Goal: Check status: Check status

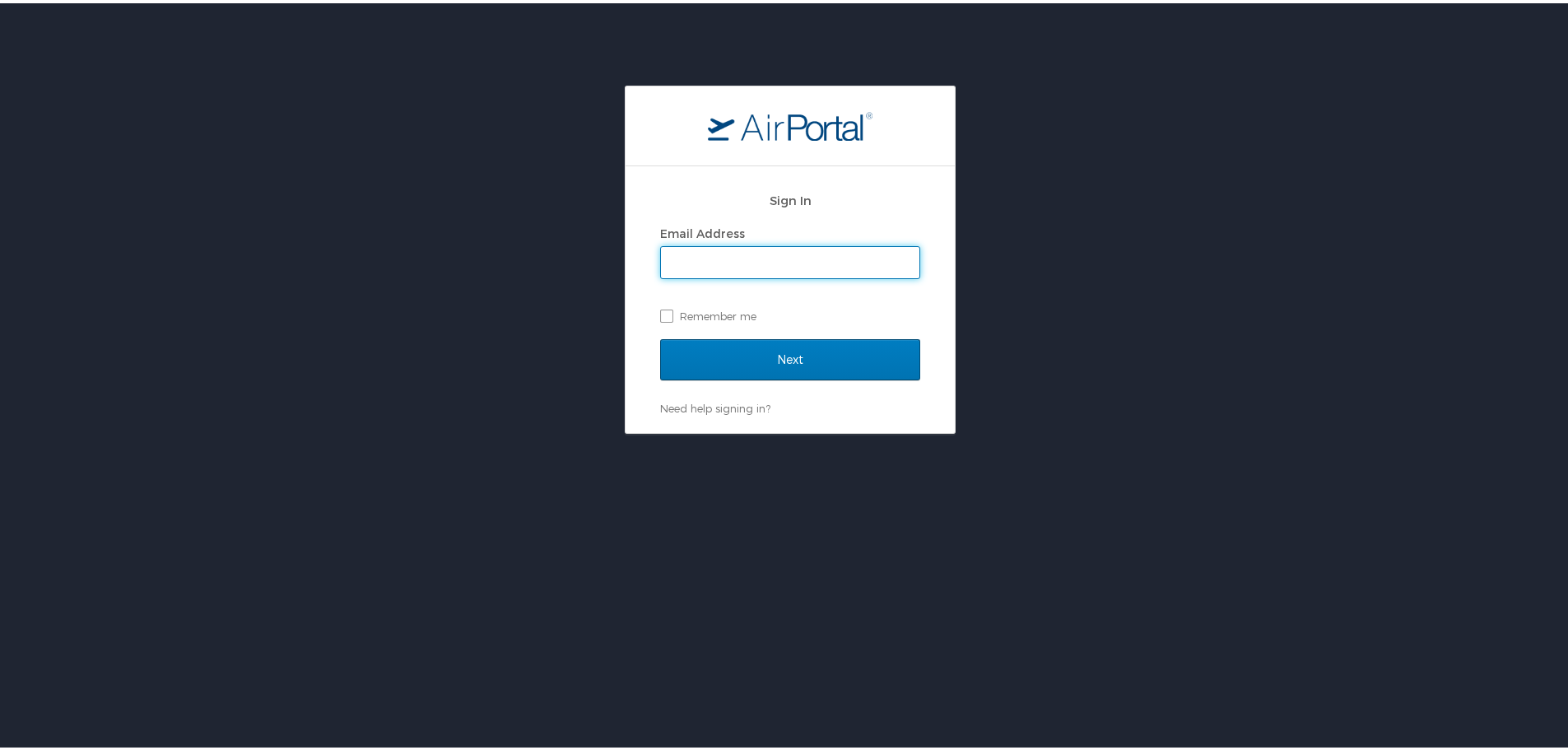
type input "tjohns@susla.edu"
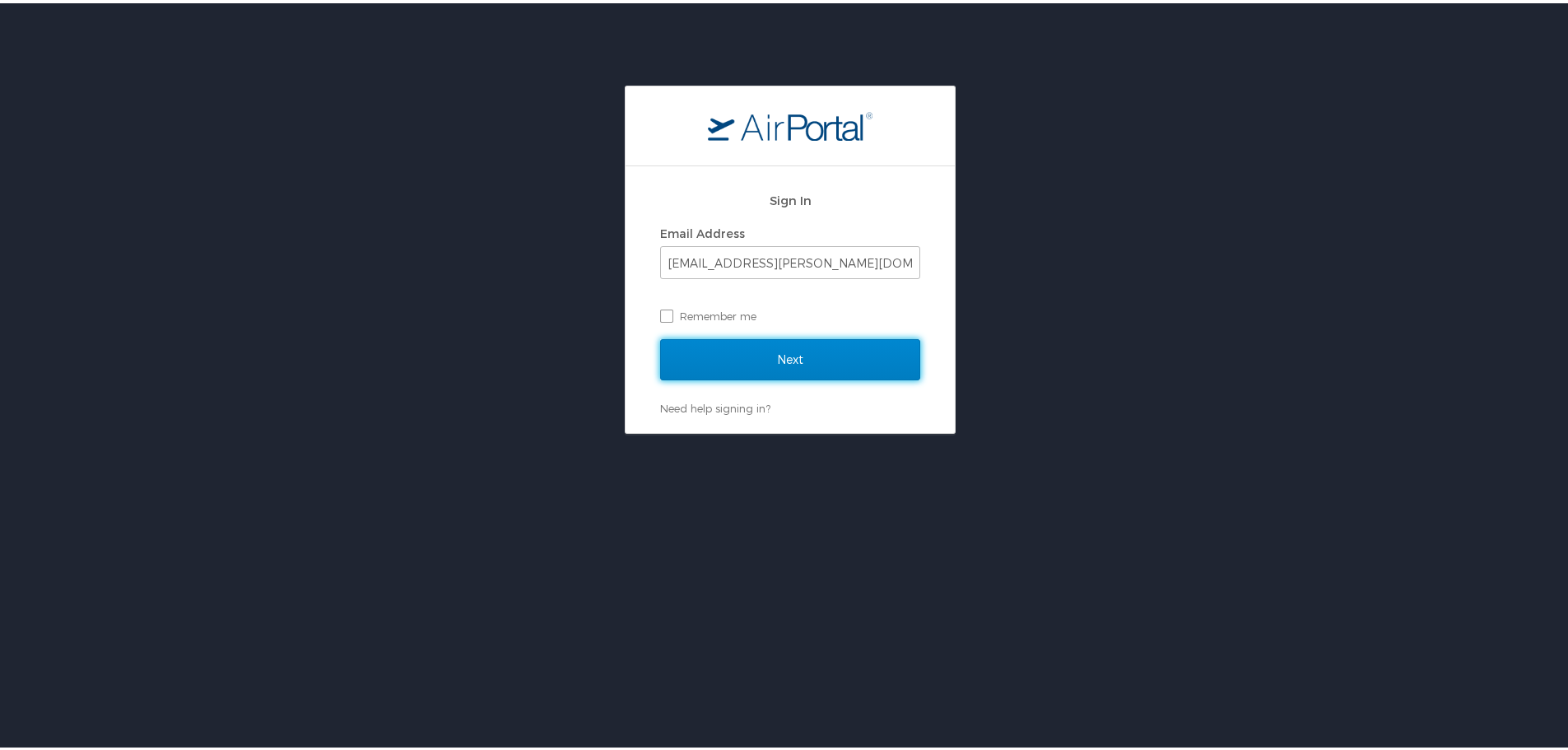
click at [768, 367] on input "Next" at bounding box center [789, 356] width 260 height 41
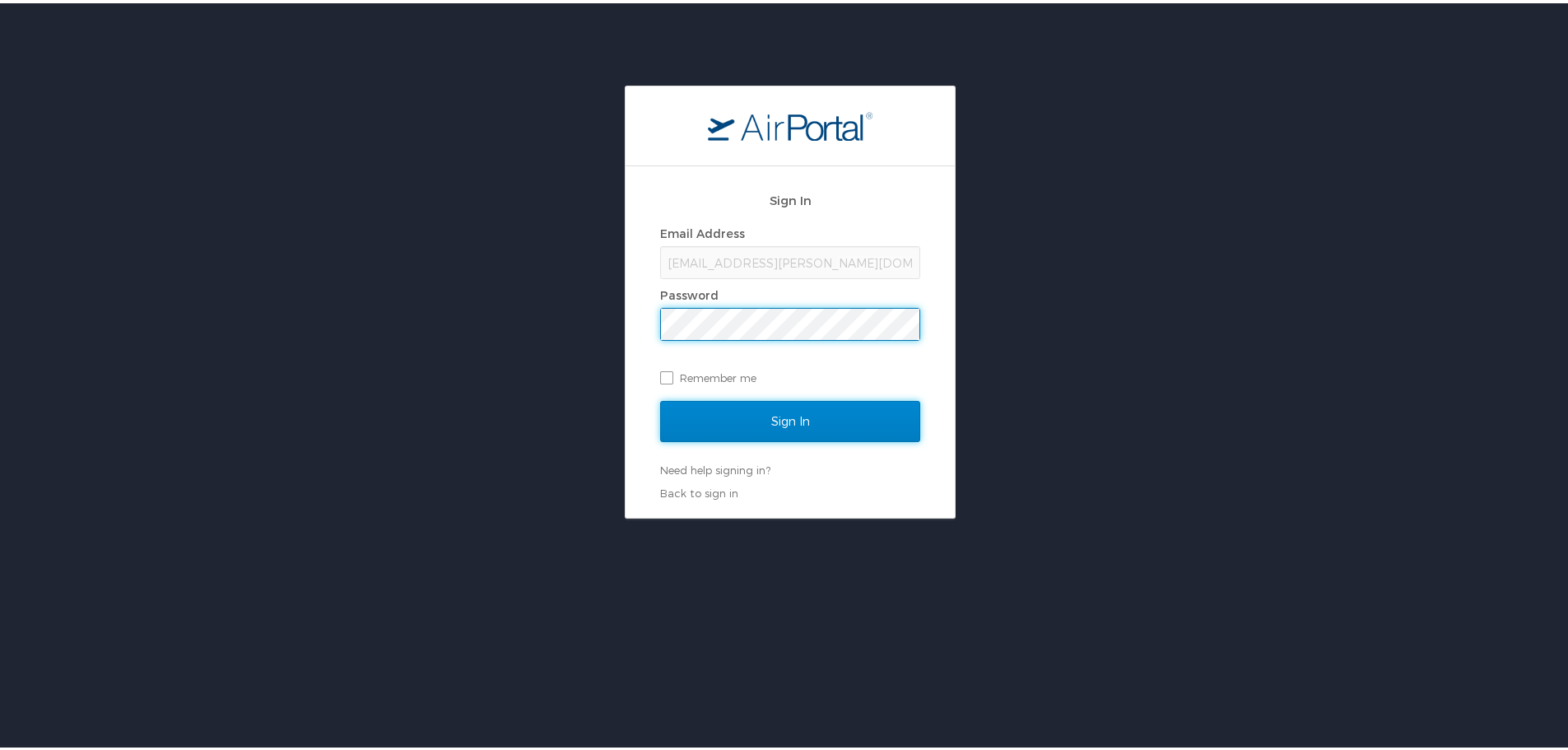
click at [742, 420] on input "Sign In" at bounding box center [789, 418] width 260 height 41
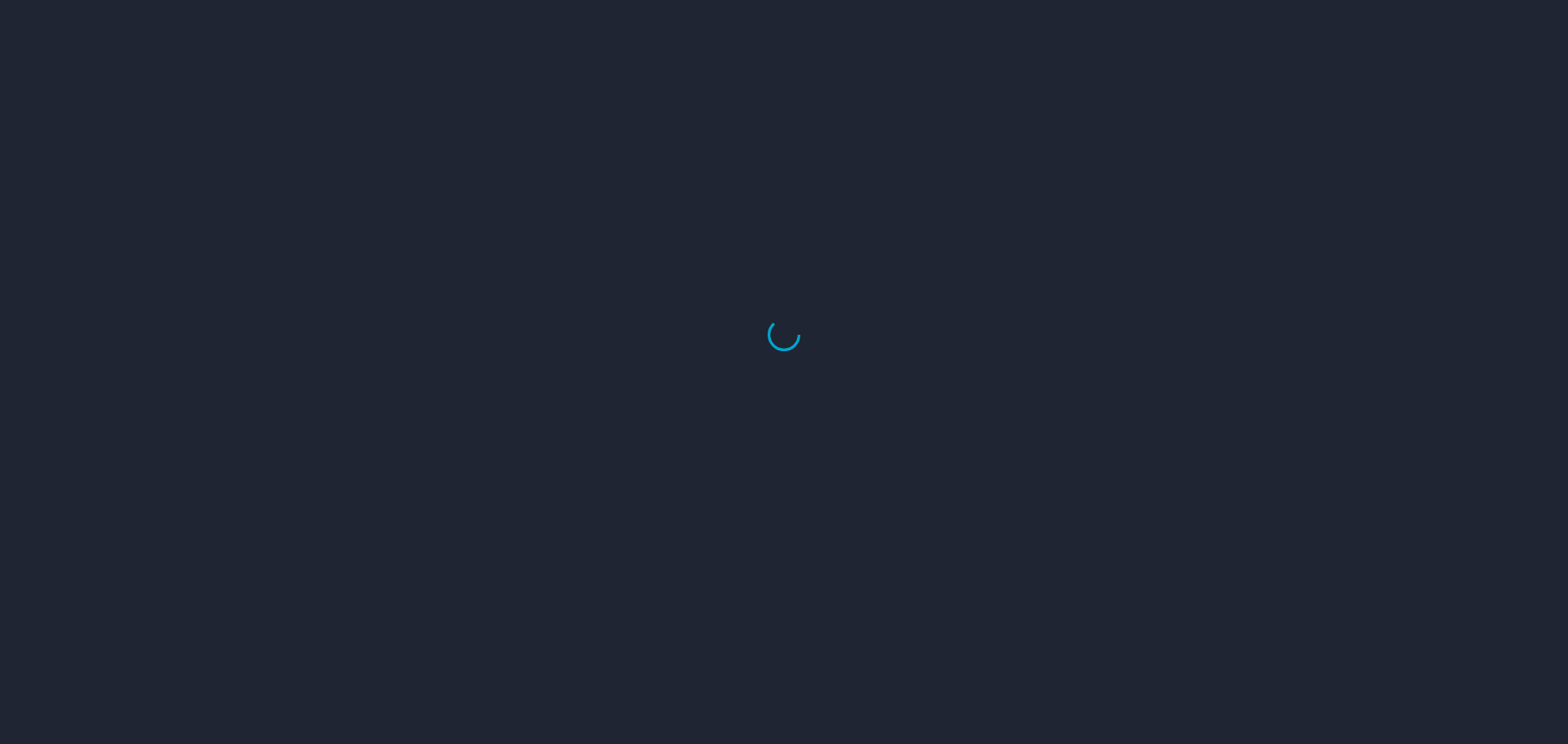
select select "US"
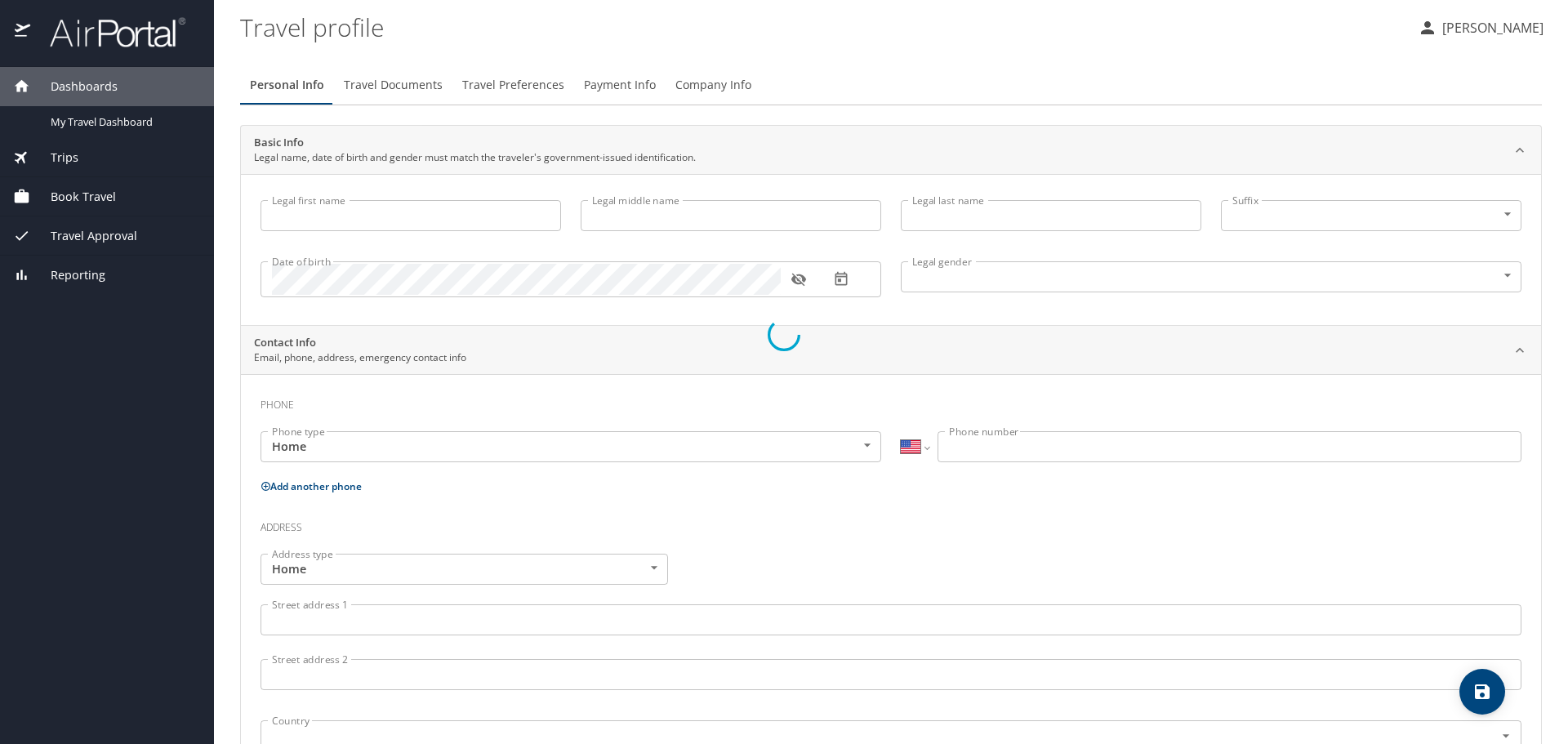
type input "Tabatha"
type input "Johns"
type input "Female"
type input "January"
type input "Morris"
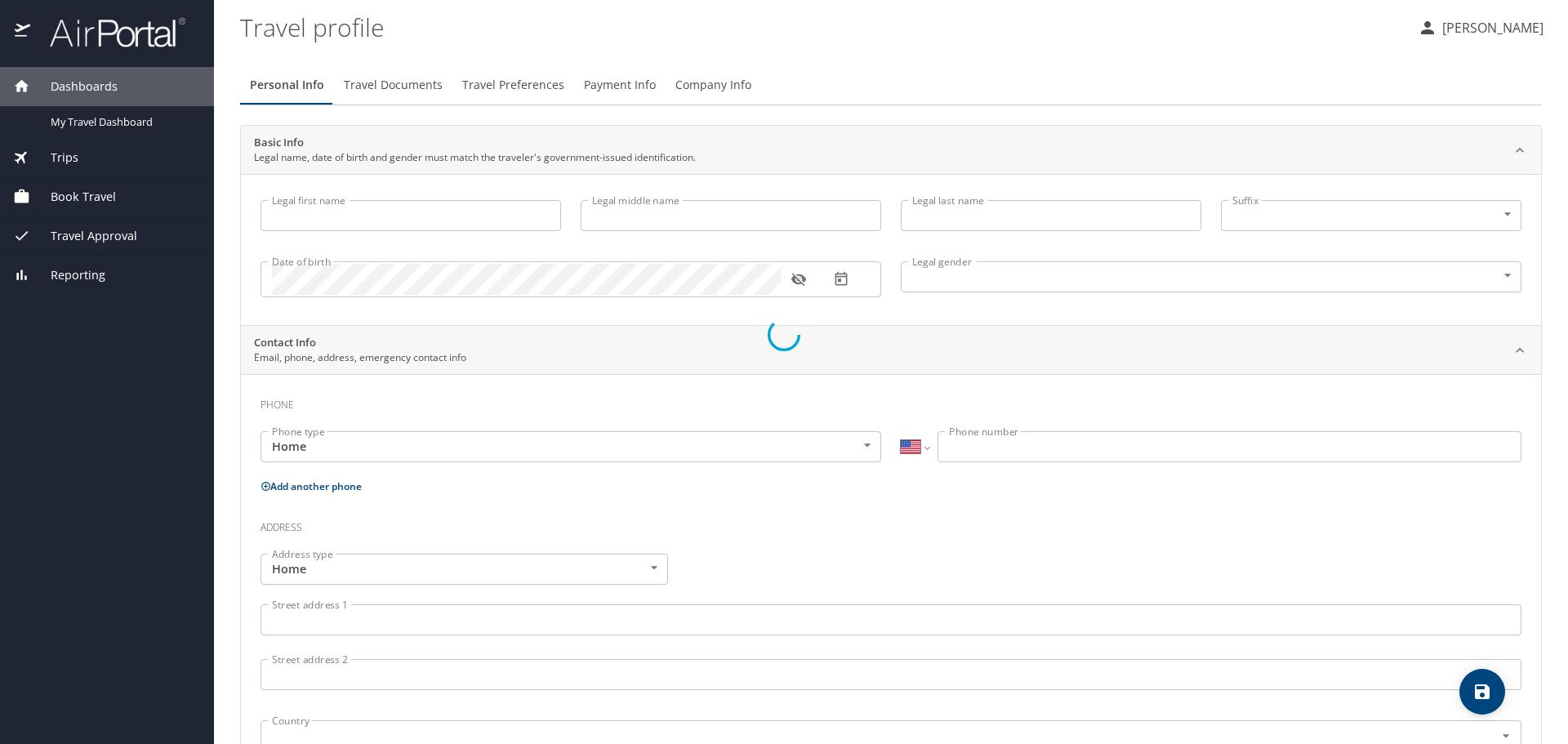
select select "NL"
type input "88344507"
select select "US"
select select "NL"
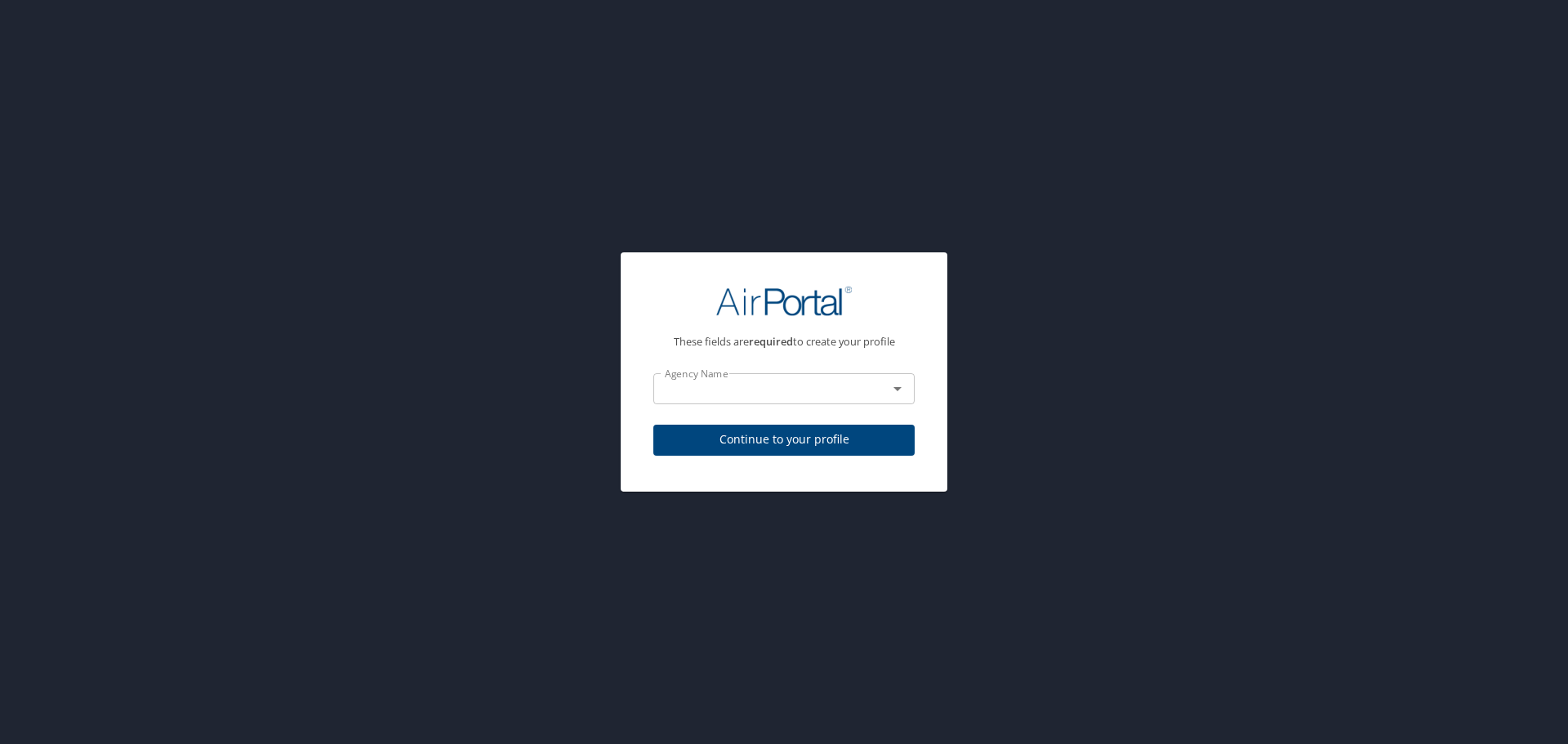
click at [756, 436] on span "Continue to your profile" at bounding box center [784, 440] width 235 height 20
select select "US"
select select "NL"
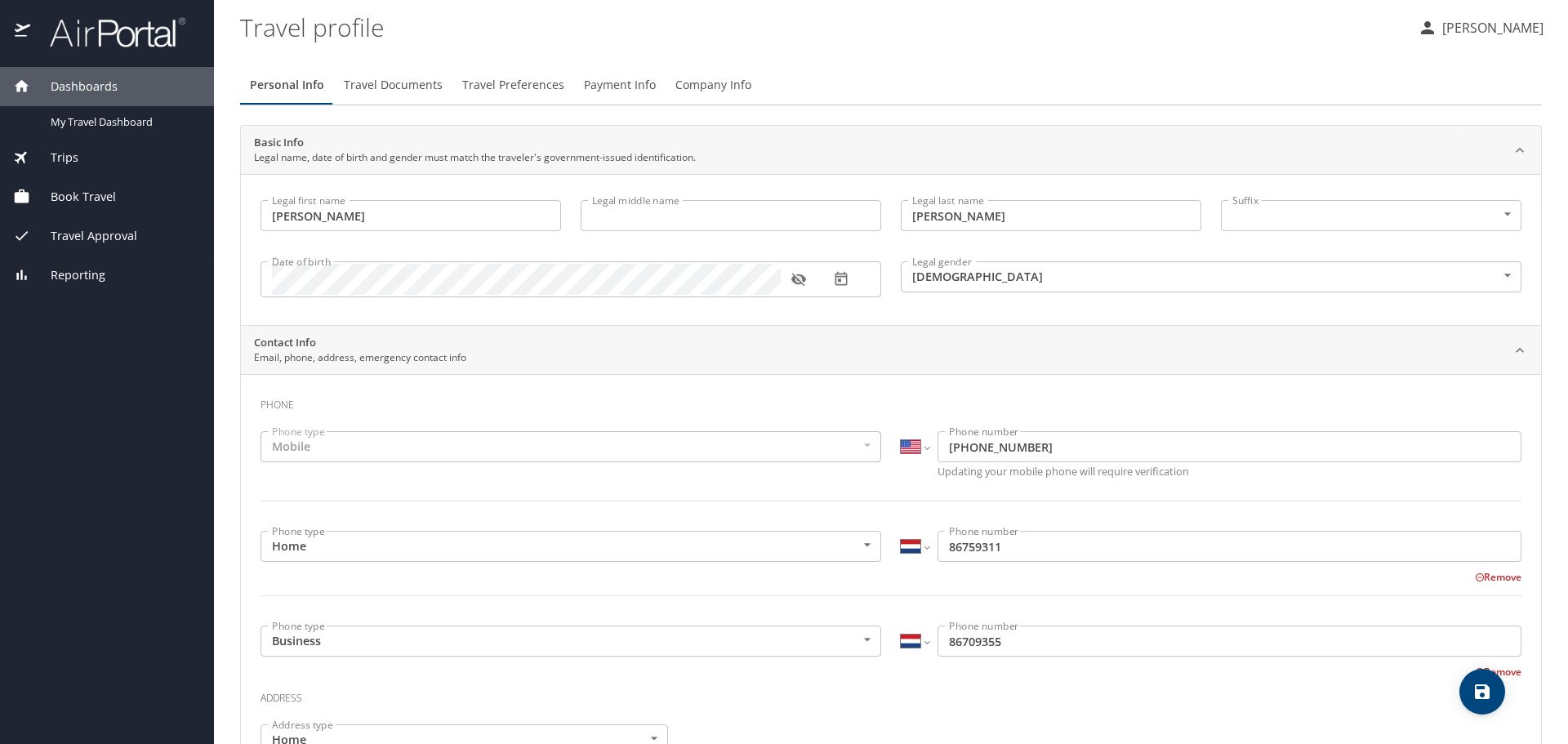
click at [83, 230] on span "Travel Approval" at bounding box center [83, 236] width 107 height 18
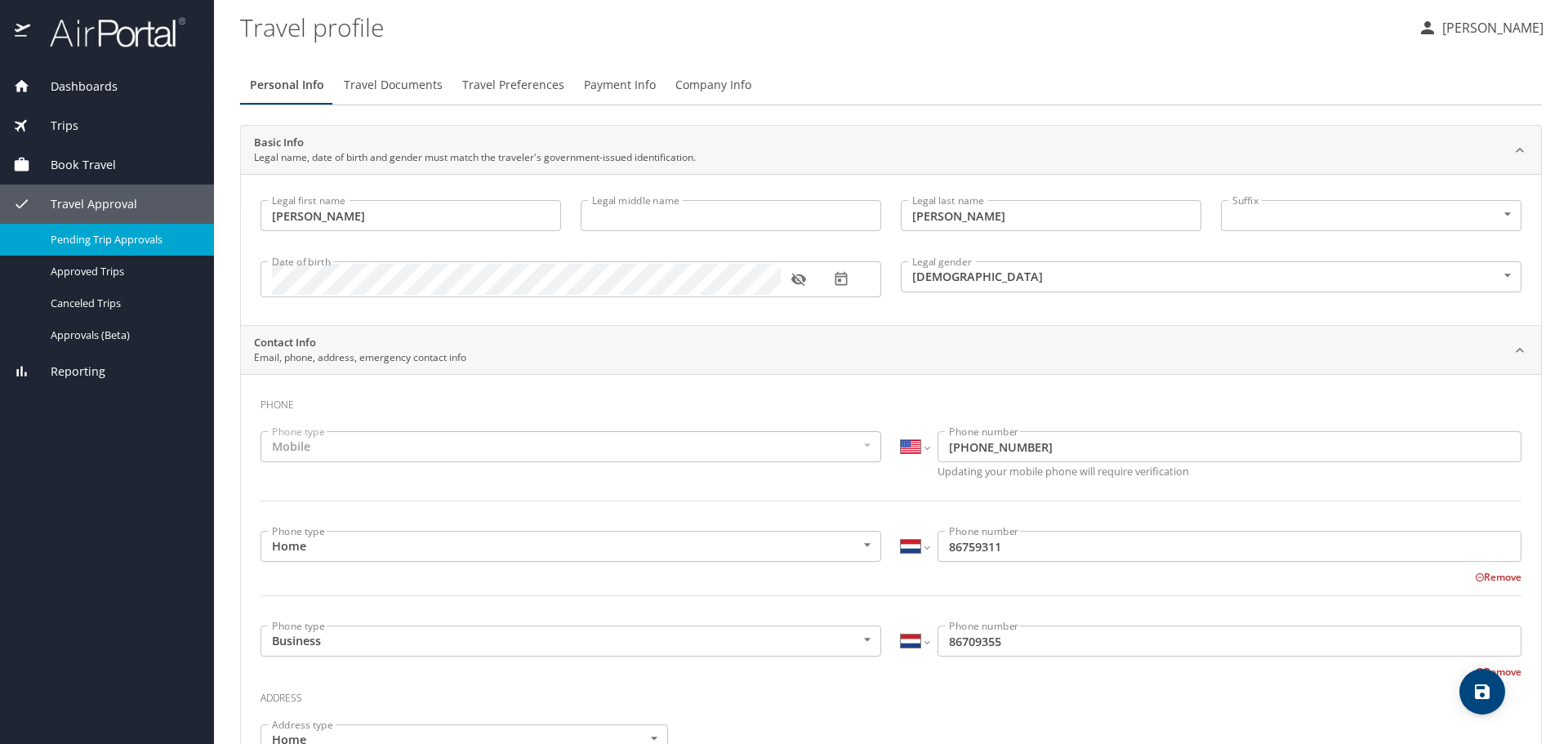
click at [93, 239] on span "Pending Trip Approvals" at bounding box center [123, 239] width 144 height 16
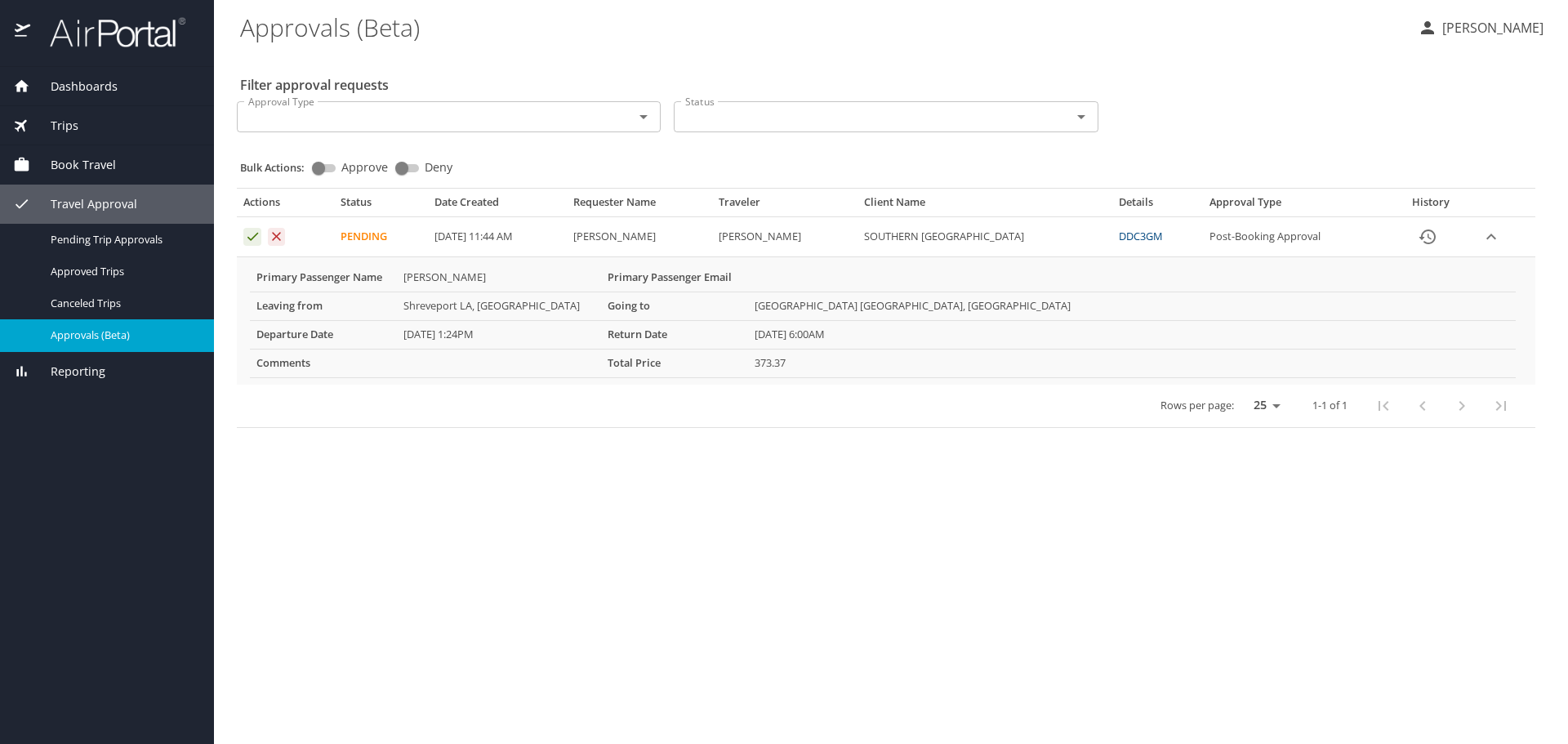
select select "US"
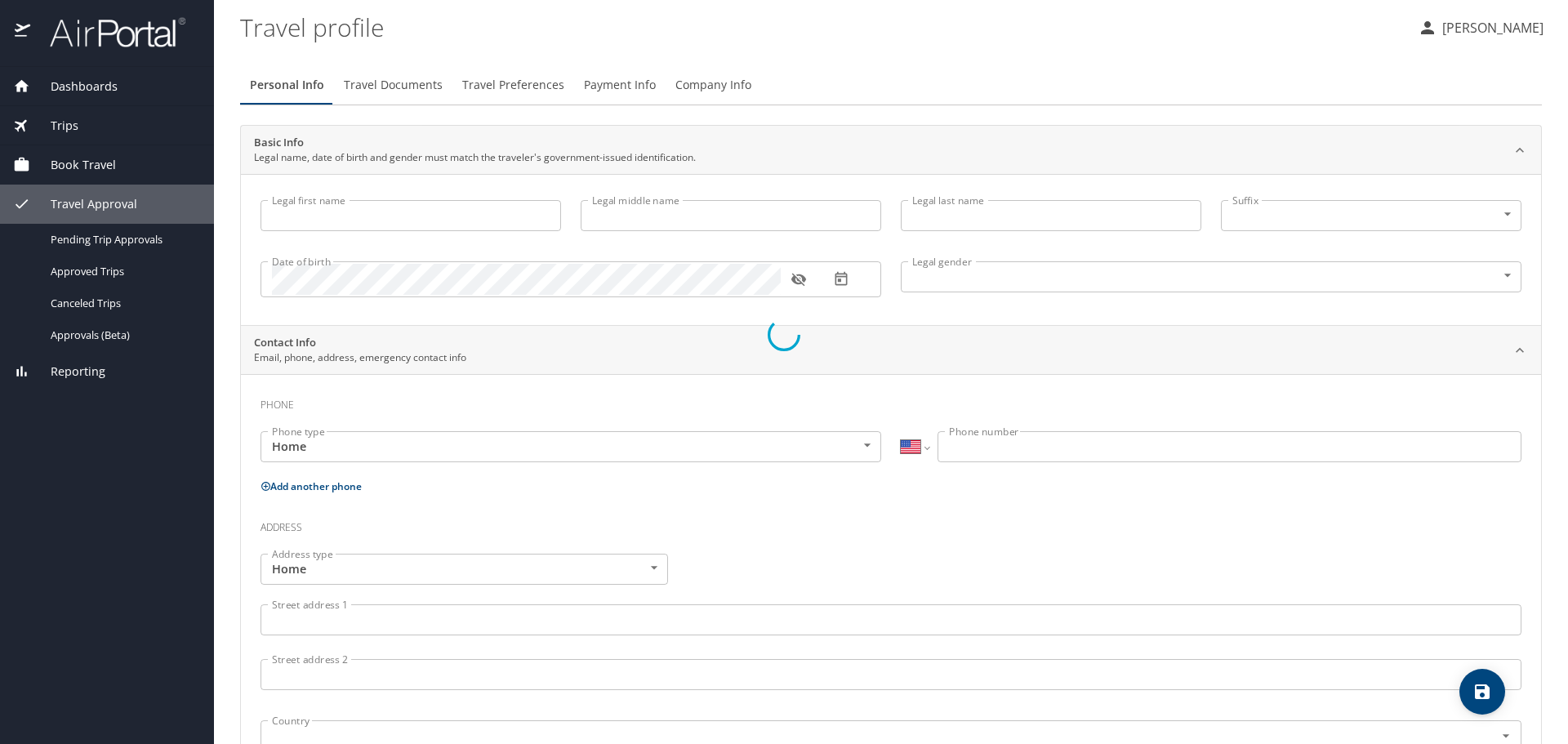
type input "[PERSON_NAME]"
type input "[DEMOGRAPHIC_DATA]"
type input "January"
type input "Morris"
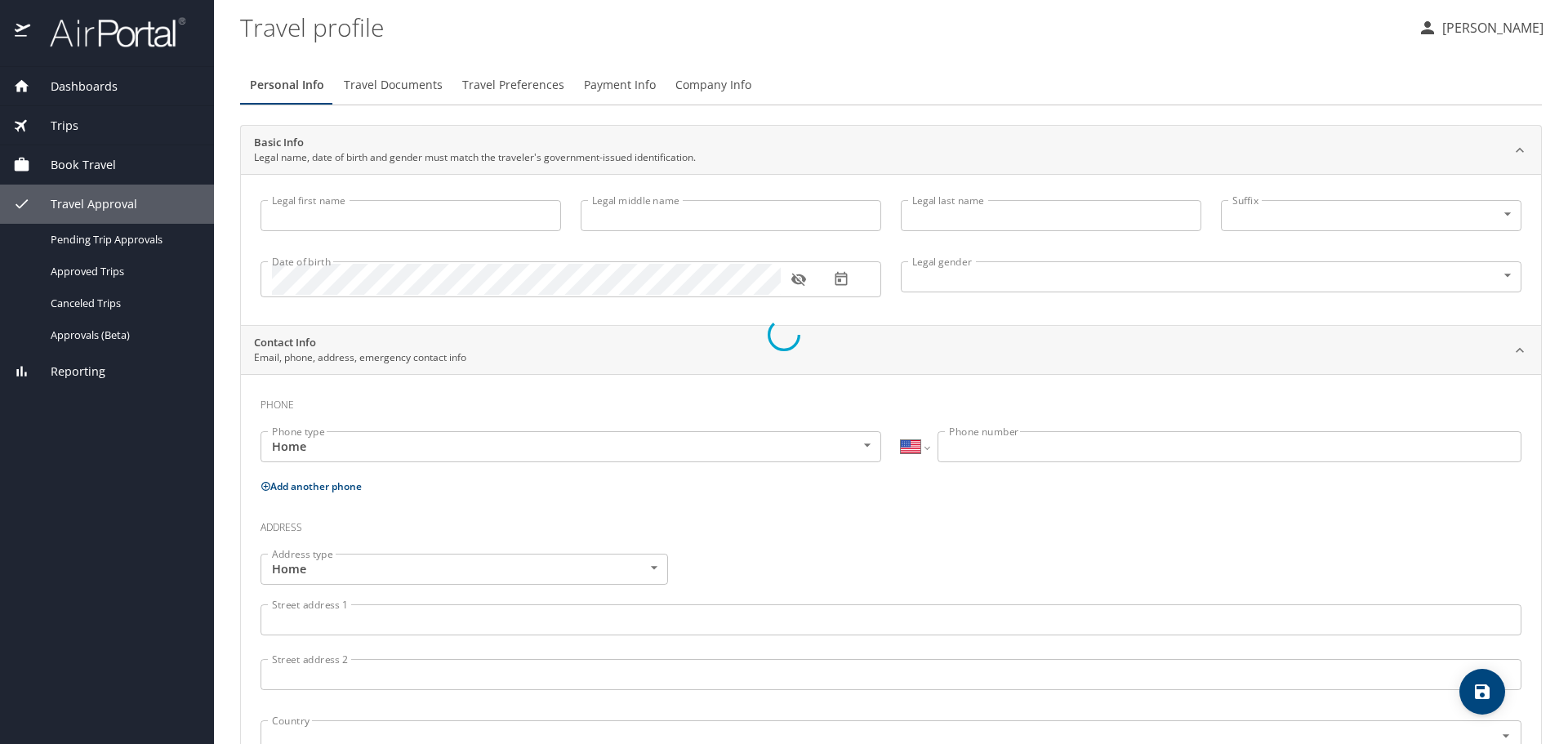
select select "NL"
type input "88344507"
select select "US"
select select "NL"
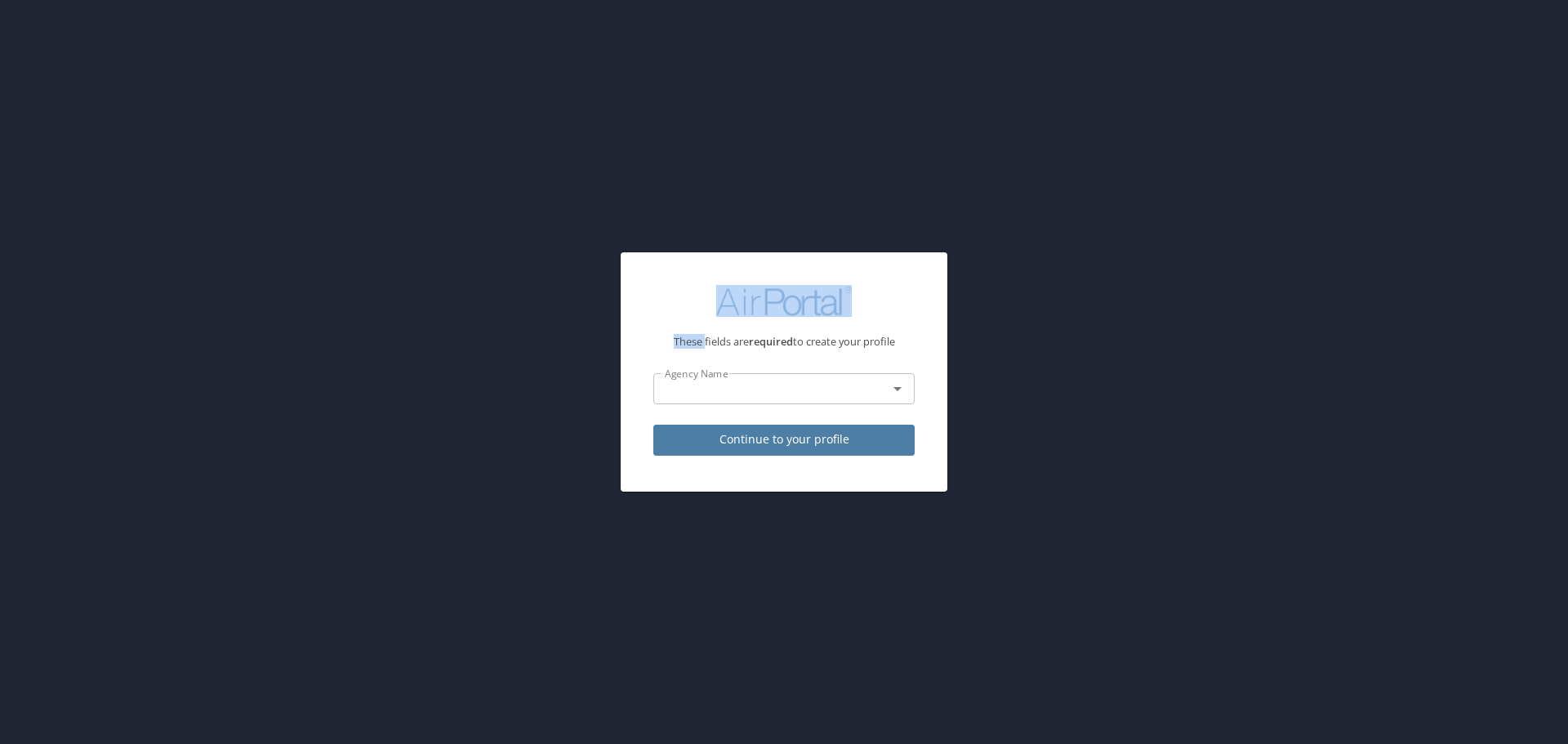
drag, startPoint x: 0, startPoint y: 0, endPoint x: 785, endPoint y: 437, distance: 898.4
click at [785, 437] on span "Continue to your profile" at bounding box center [784, 440] width 235 height 20
select select "US"
select select "NL"
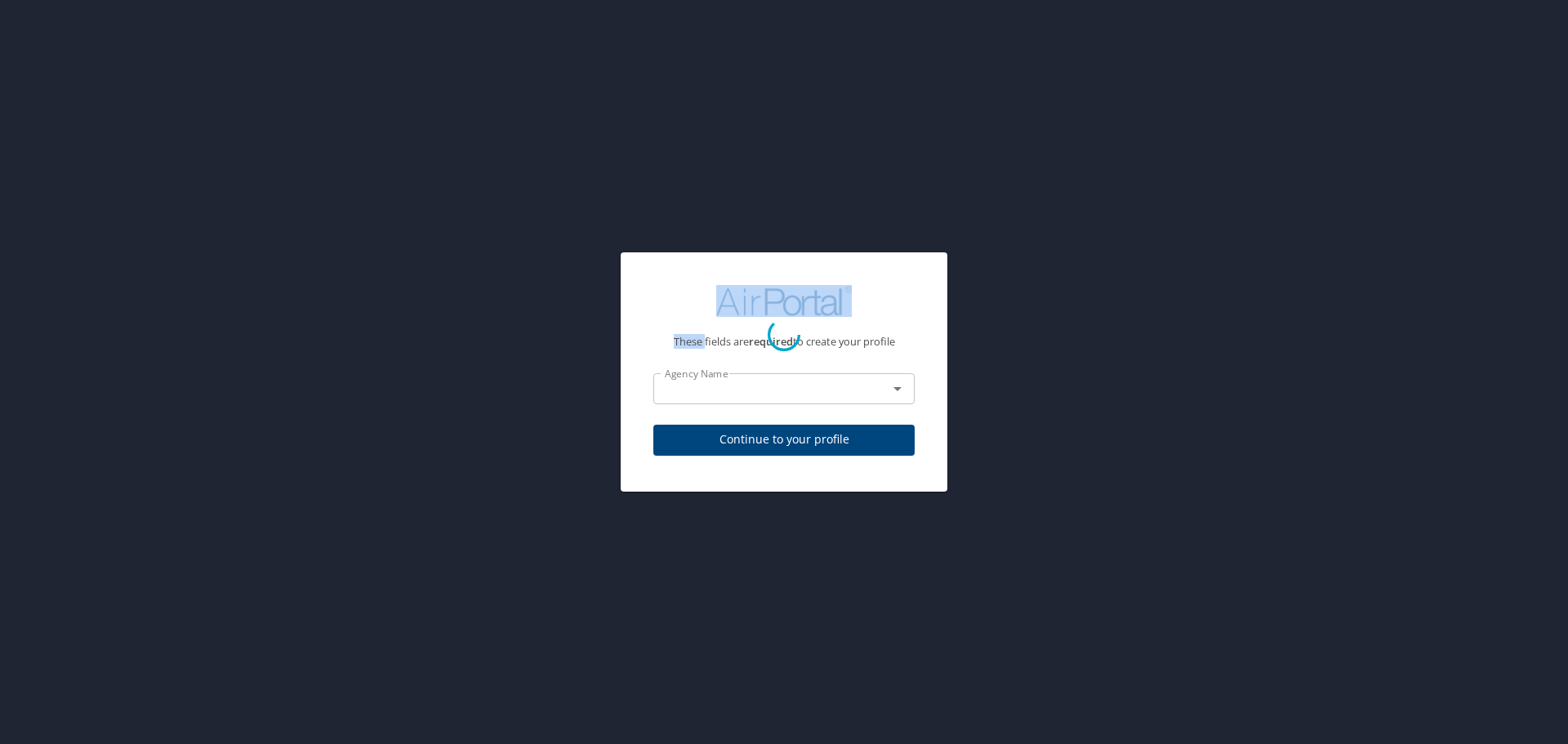
select select "NL"
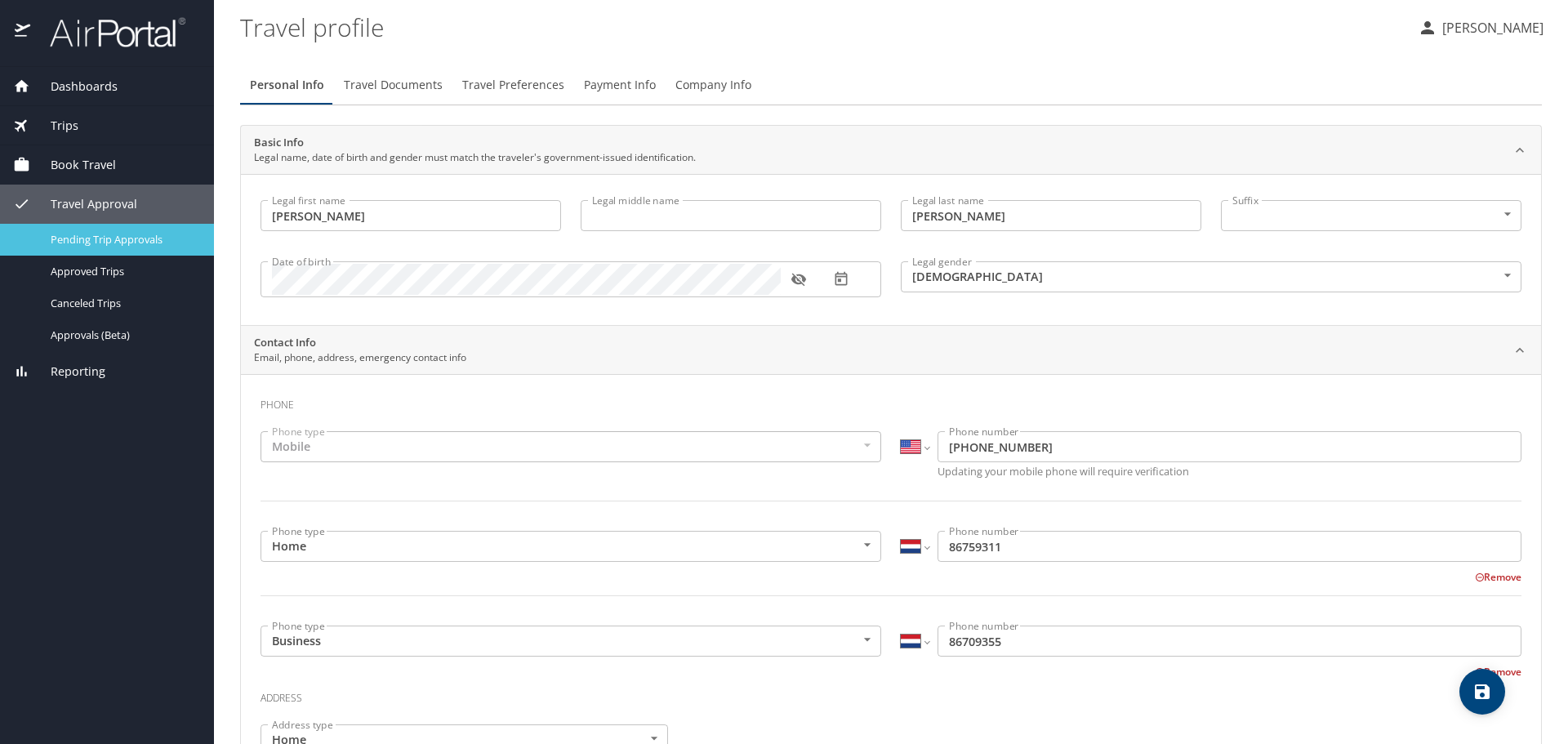
click at [58, 239] on span "Pending Trip Approvals" at bounding box center [123, 239] width 144 height 16
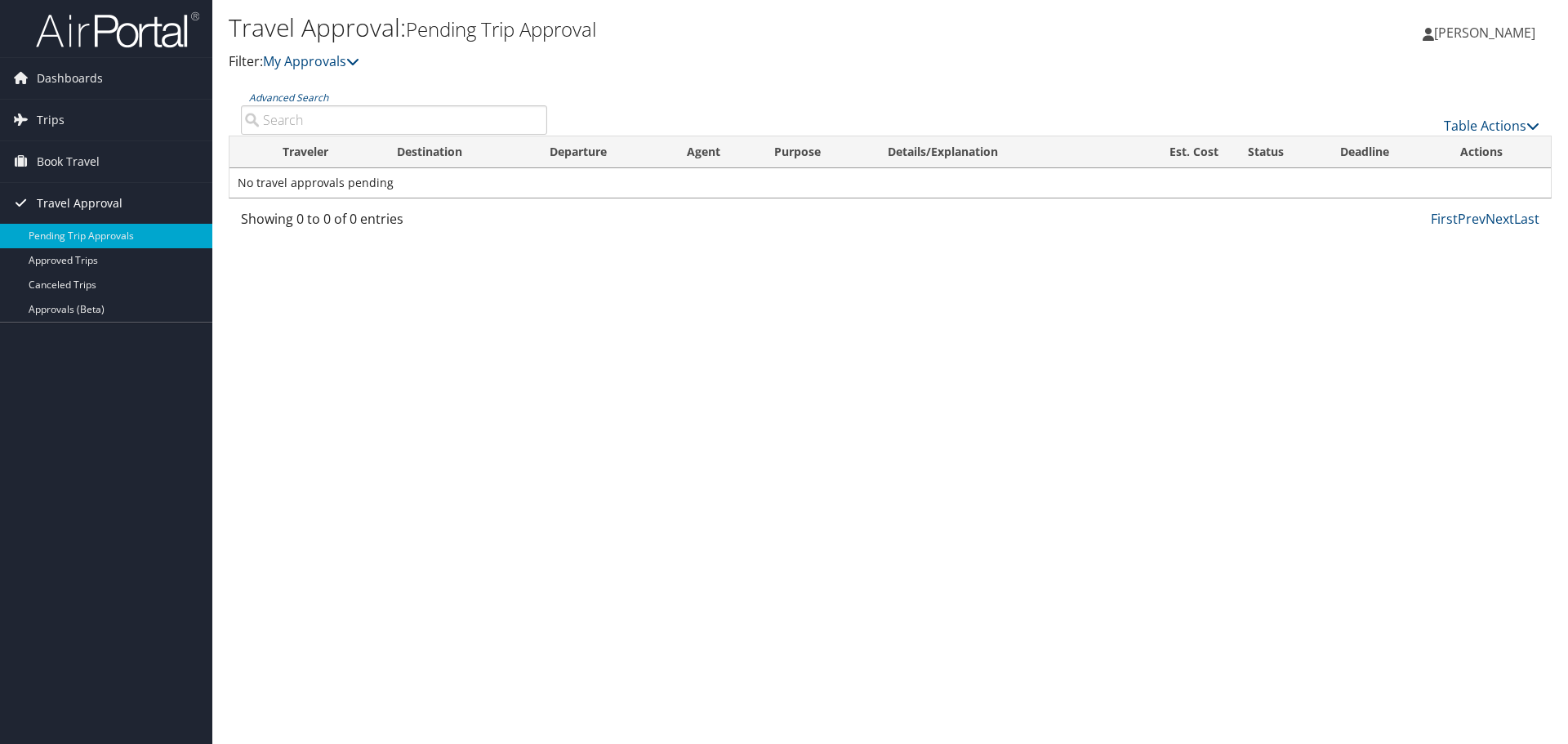
click at [77, 207] on span "Travel Approval" at bounding box center [79, 203] width 86 height 41
click at [79, 209] on span "Travel Approval" at bounding box center [79, 203] width 86 height 41
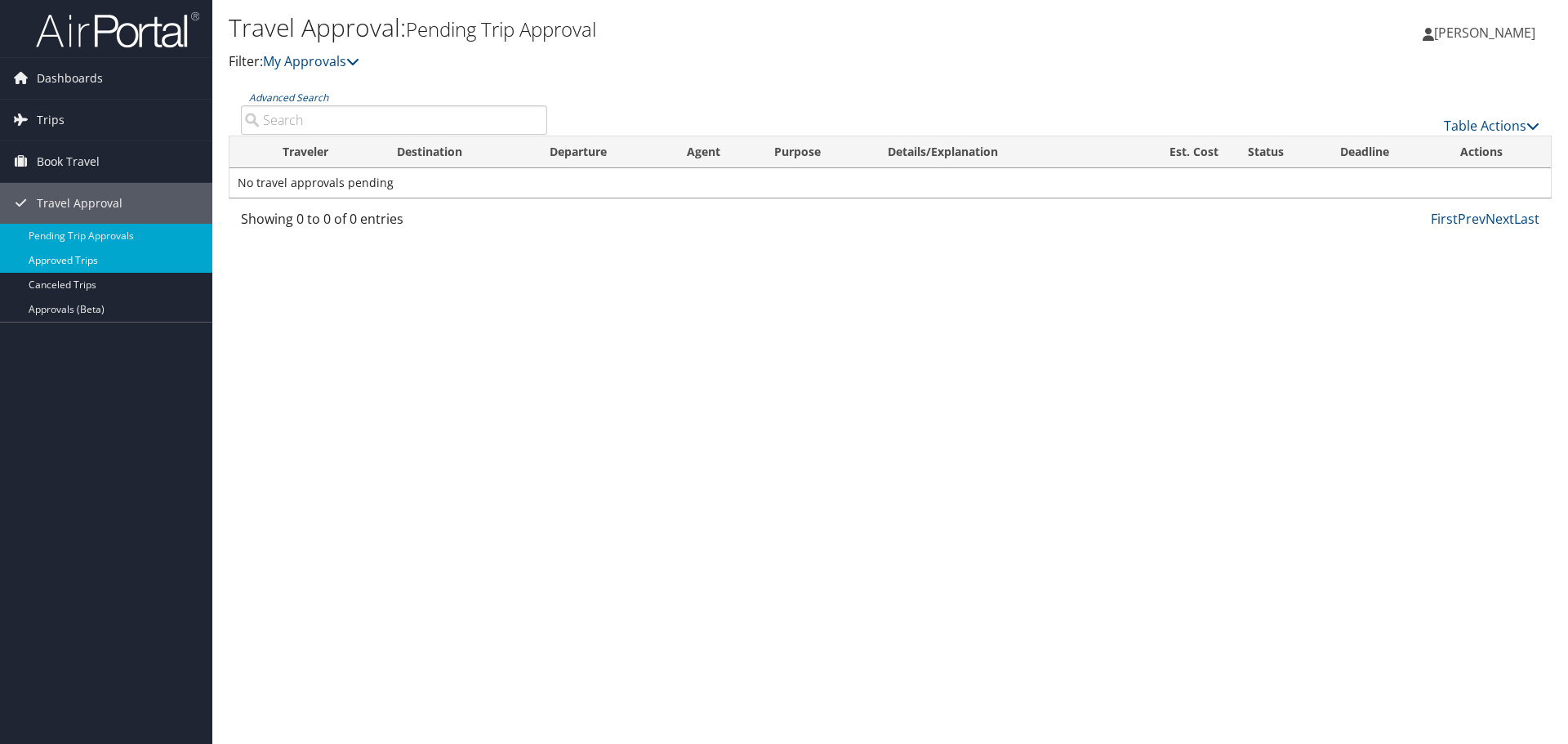
click at [79, 255] on link "Approved Trips" at bounding box center [106, 260] width 212 height 24
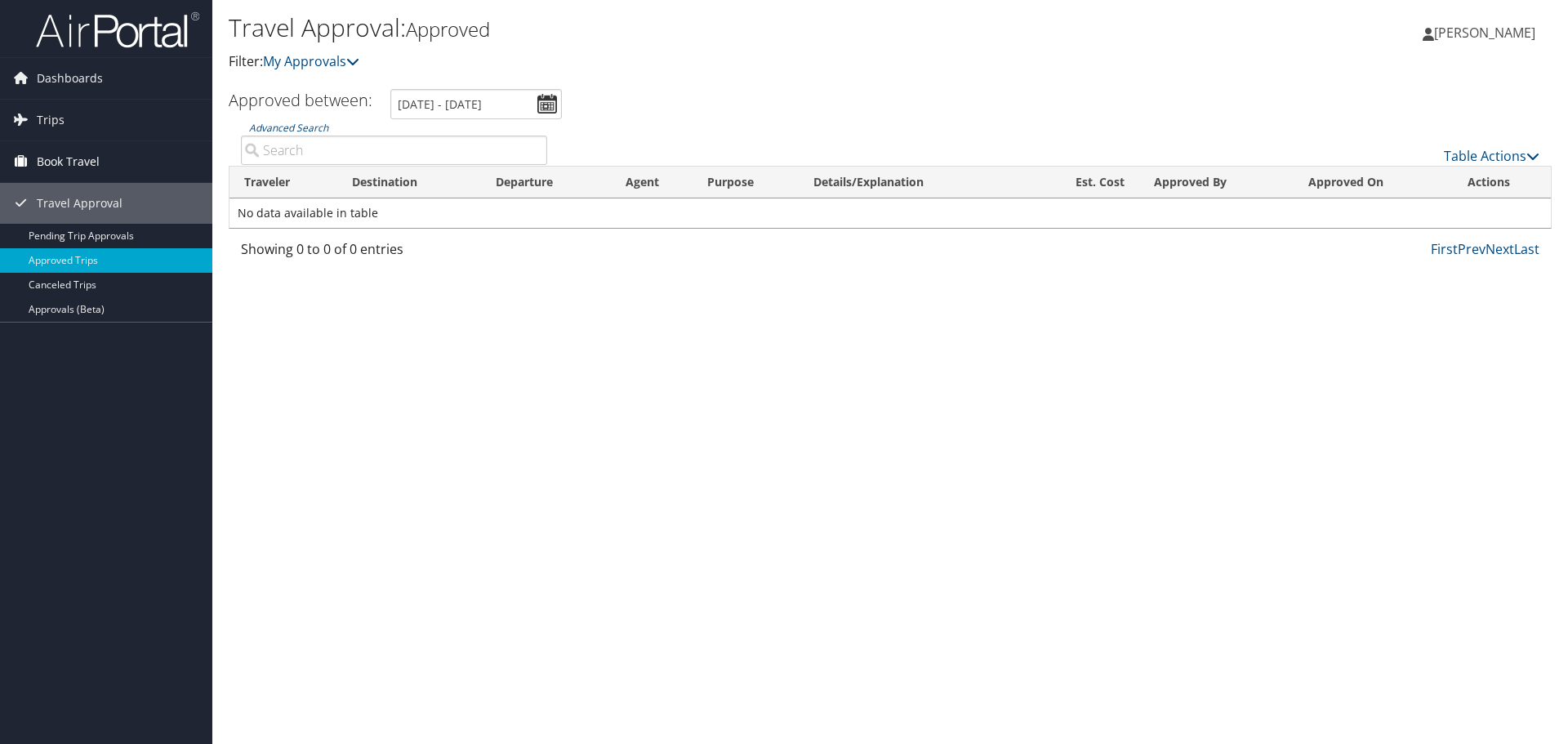
click at [73, 166] on span "Book Travel" at bounding box center [68, 161] width 63 height 41
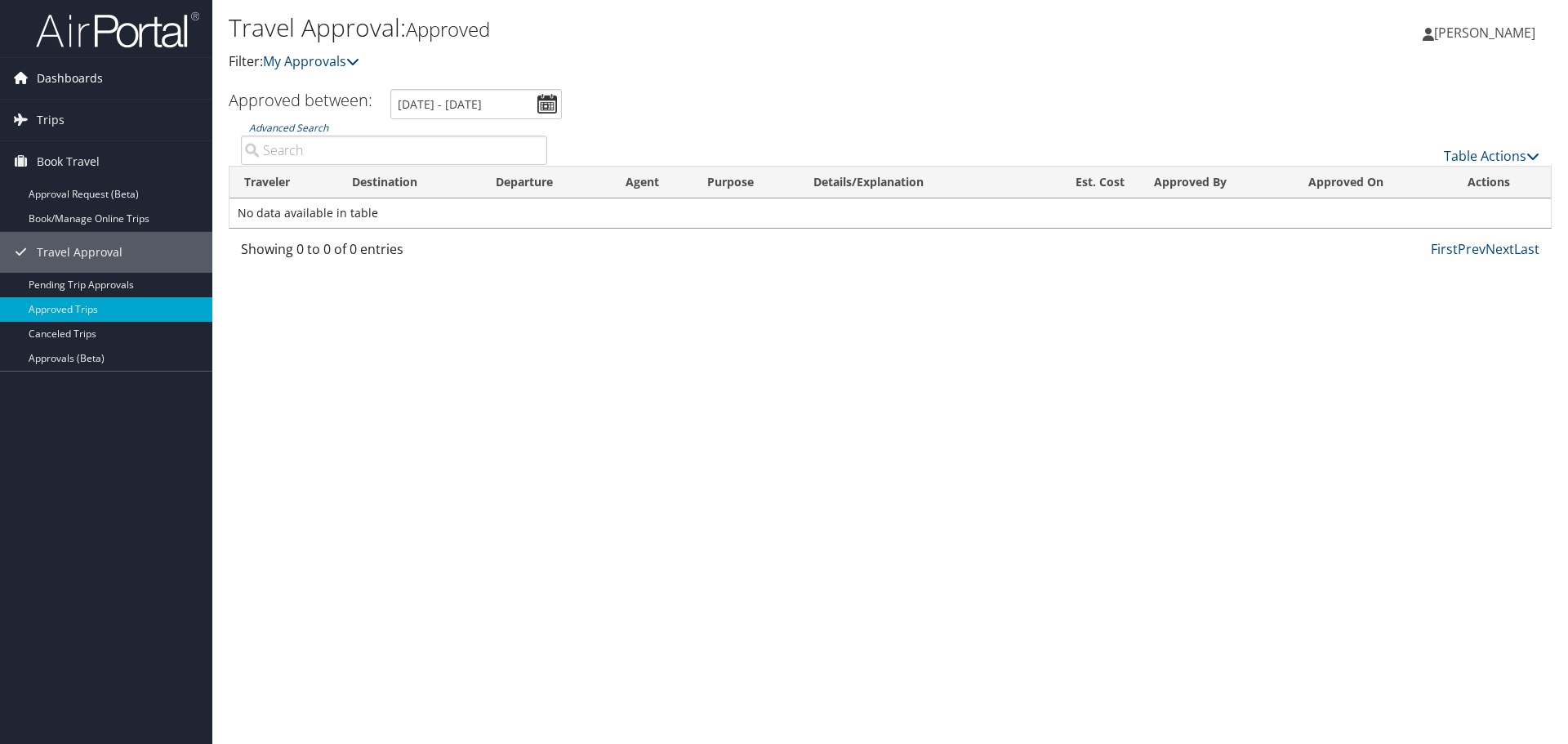
click at [68, 73] on span "Dashboards" at bounding box center [69, 78] width 66 height 41
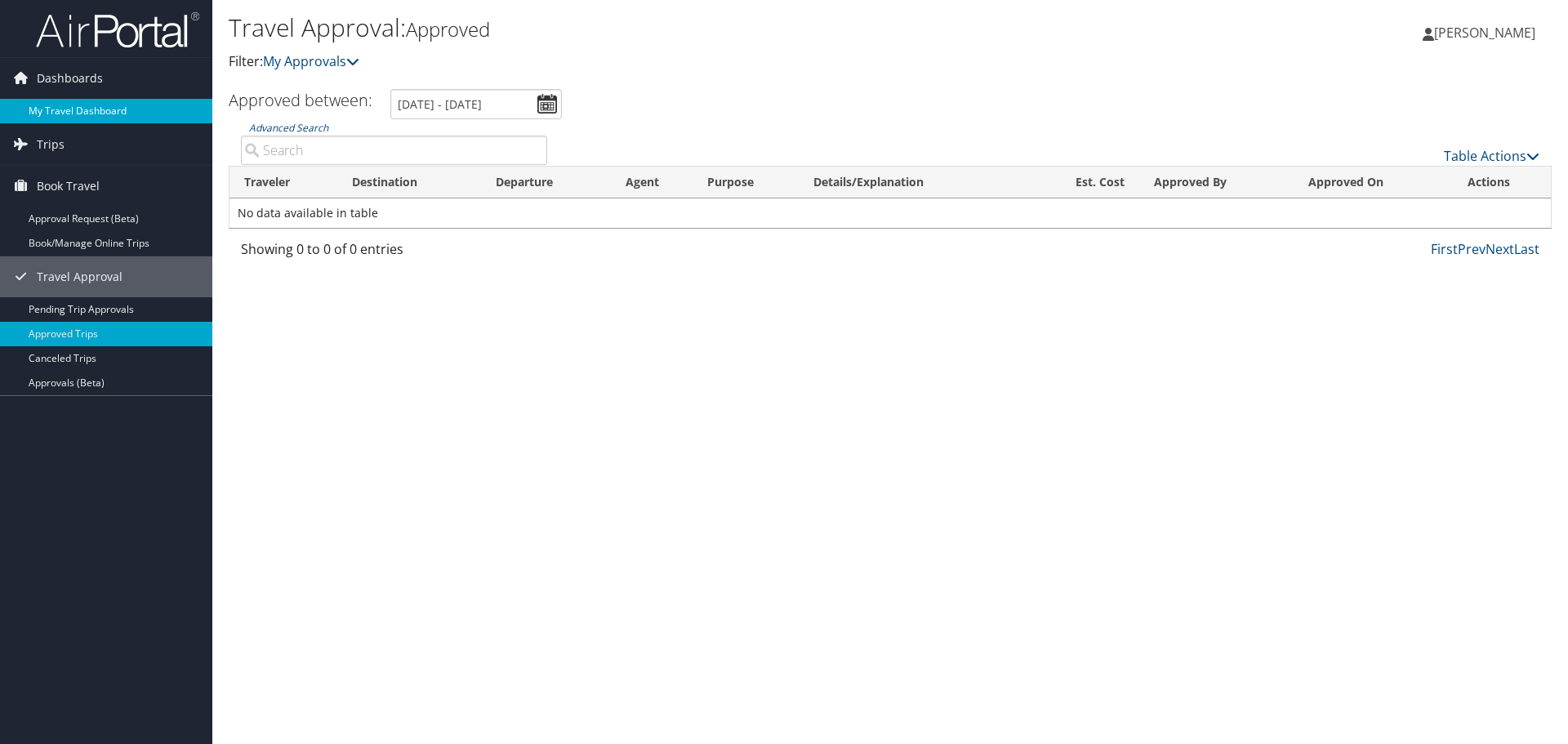
click at [57, 108] on link "My Travel Dashboard" at bounding box center [106, 110] width 212 height 24
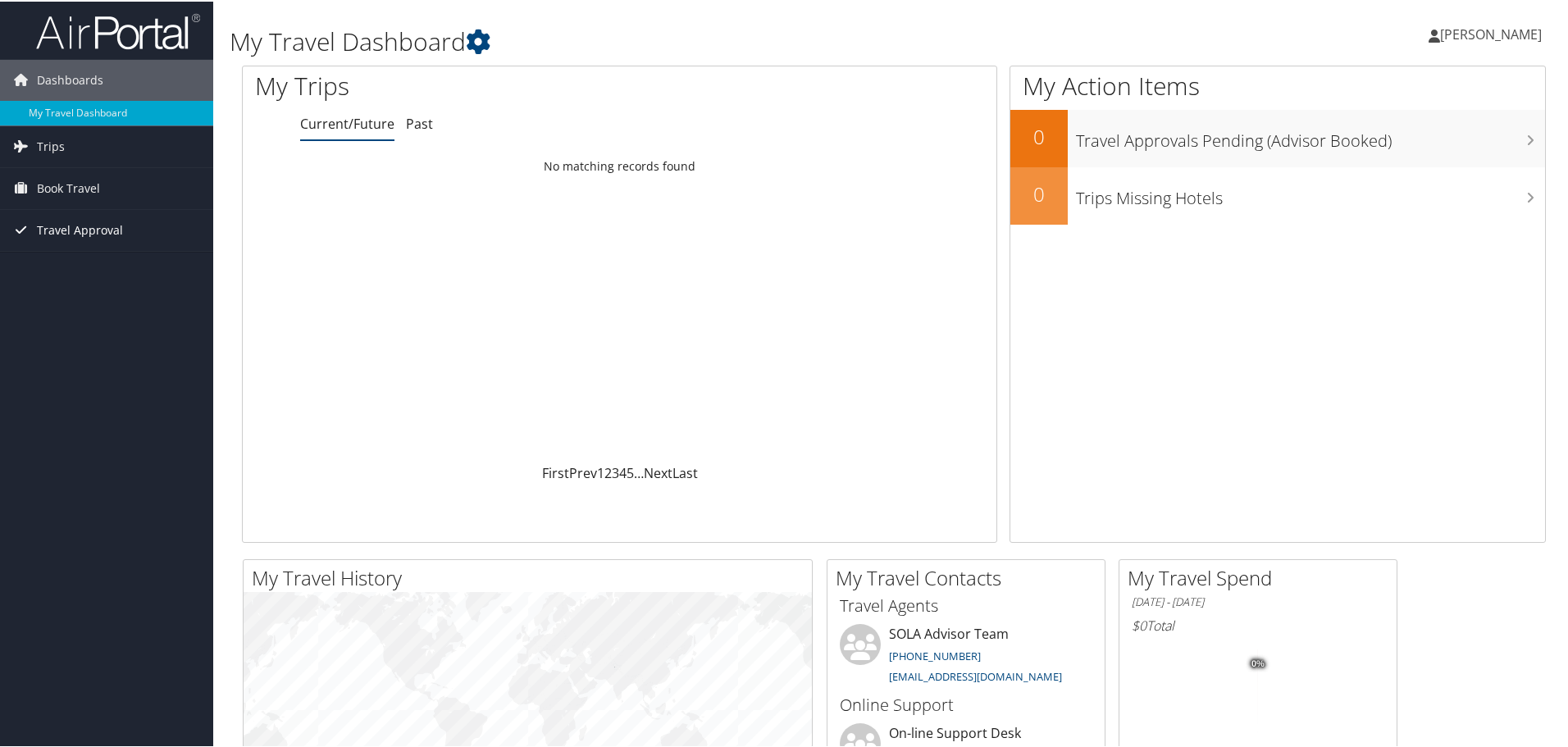
click at [73, 232] on span "Travel Approval" at bounding box center [80, 229] width 86 height 41
click at [70, 287] on link "Approved Trips" at bounding box center [106, 286] width 213 height 24
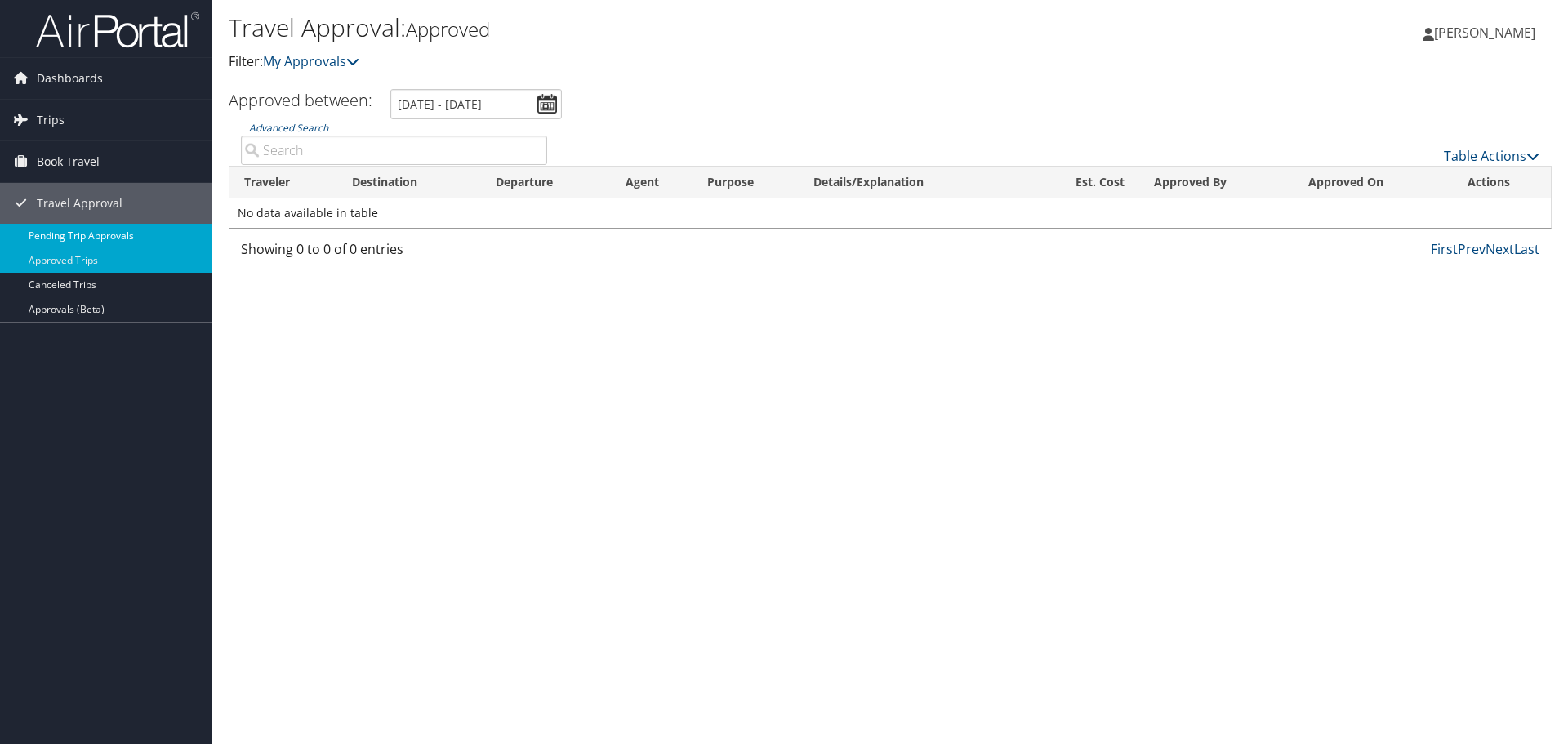
click at [40, 235] on link "Pending Trip Approvals" at bounding box center [106, 235] width 212 height 24
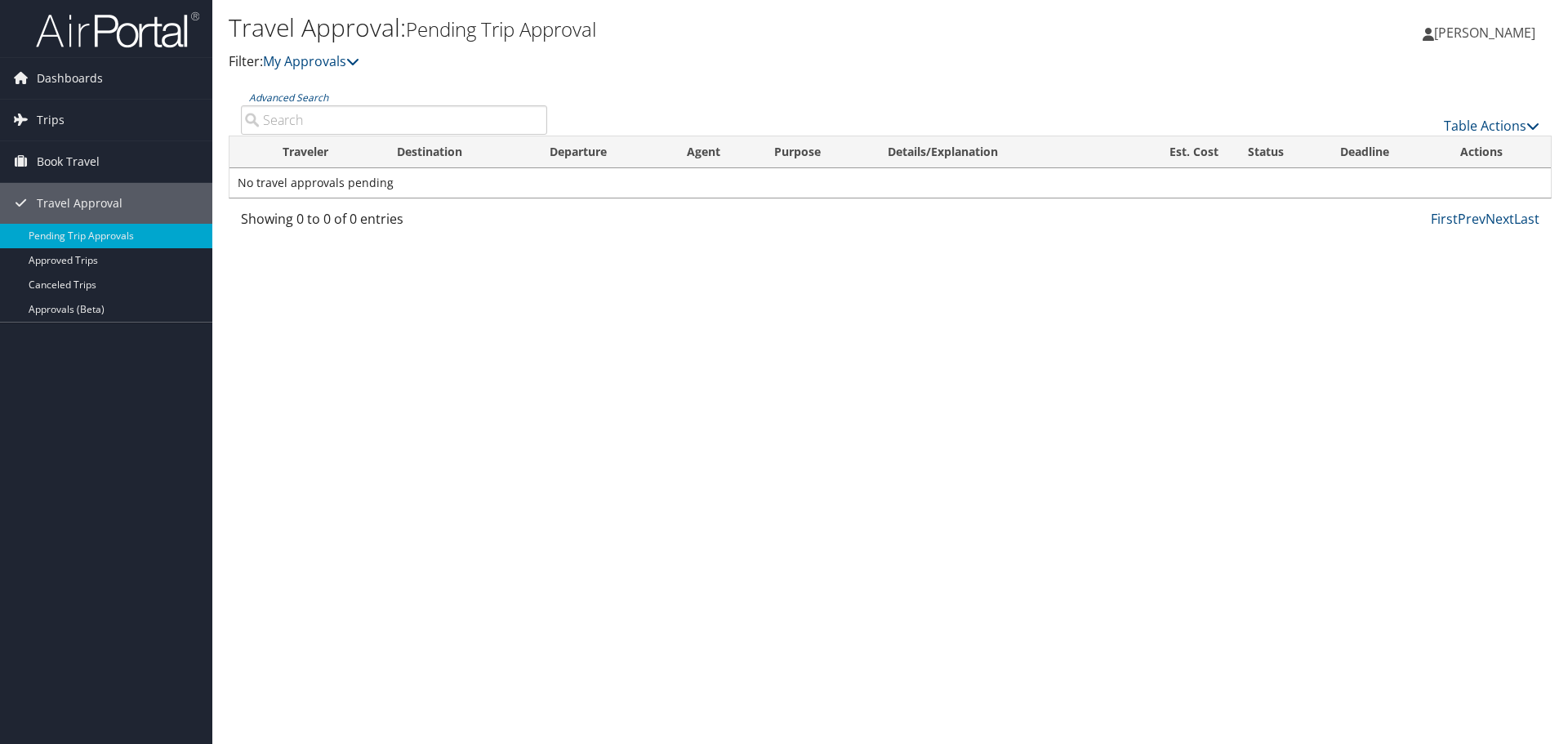
click at [40, 235] on link "Pending Trip Approvals" at bounding box center [106, 235] width 212 height 24
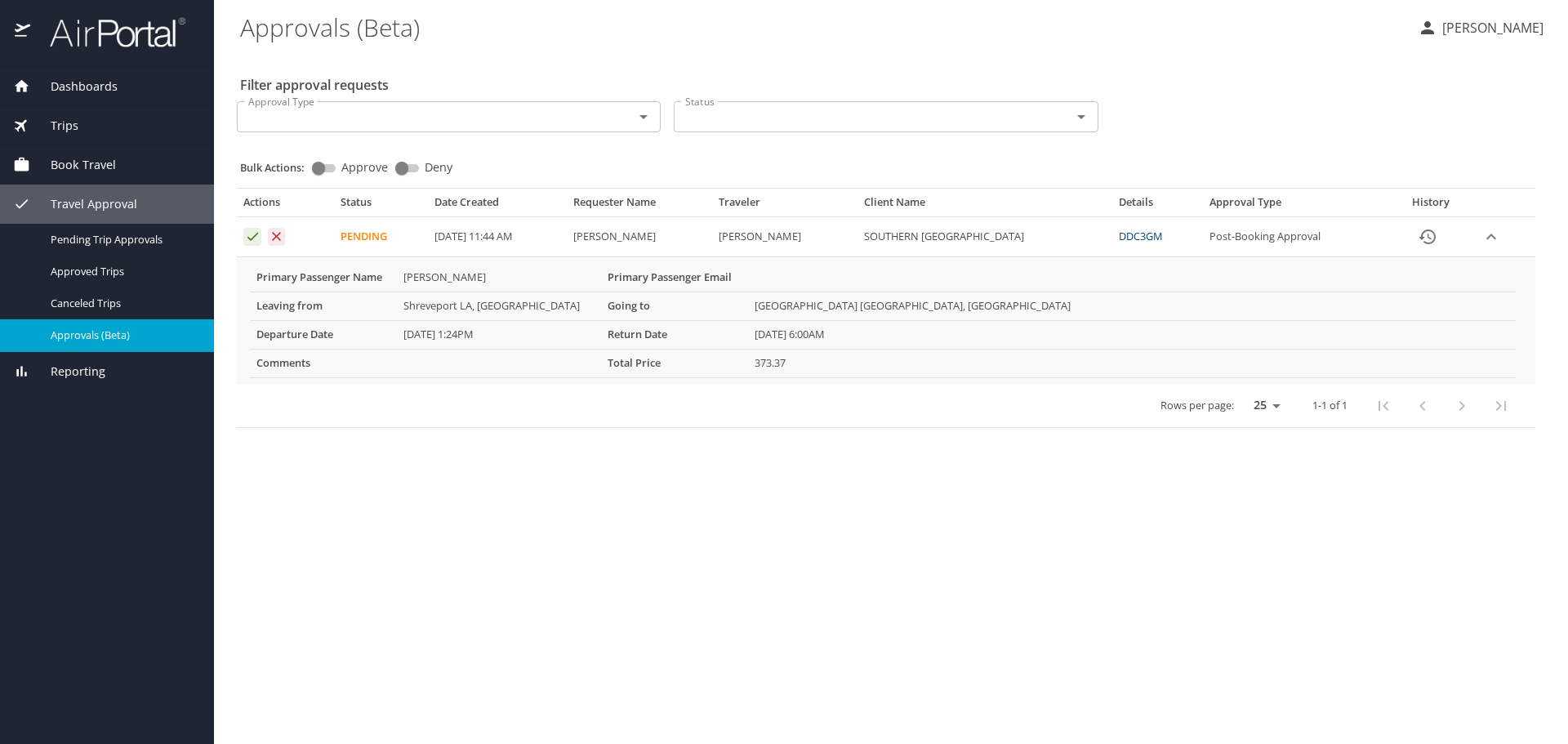
select select "US"
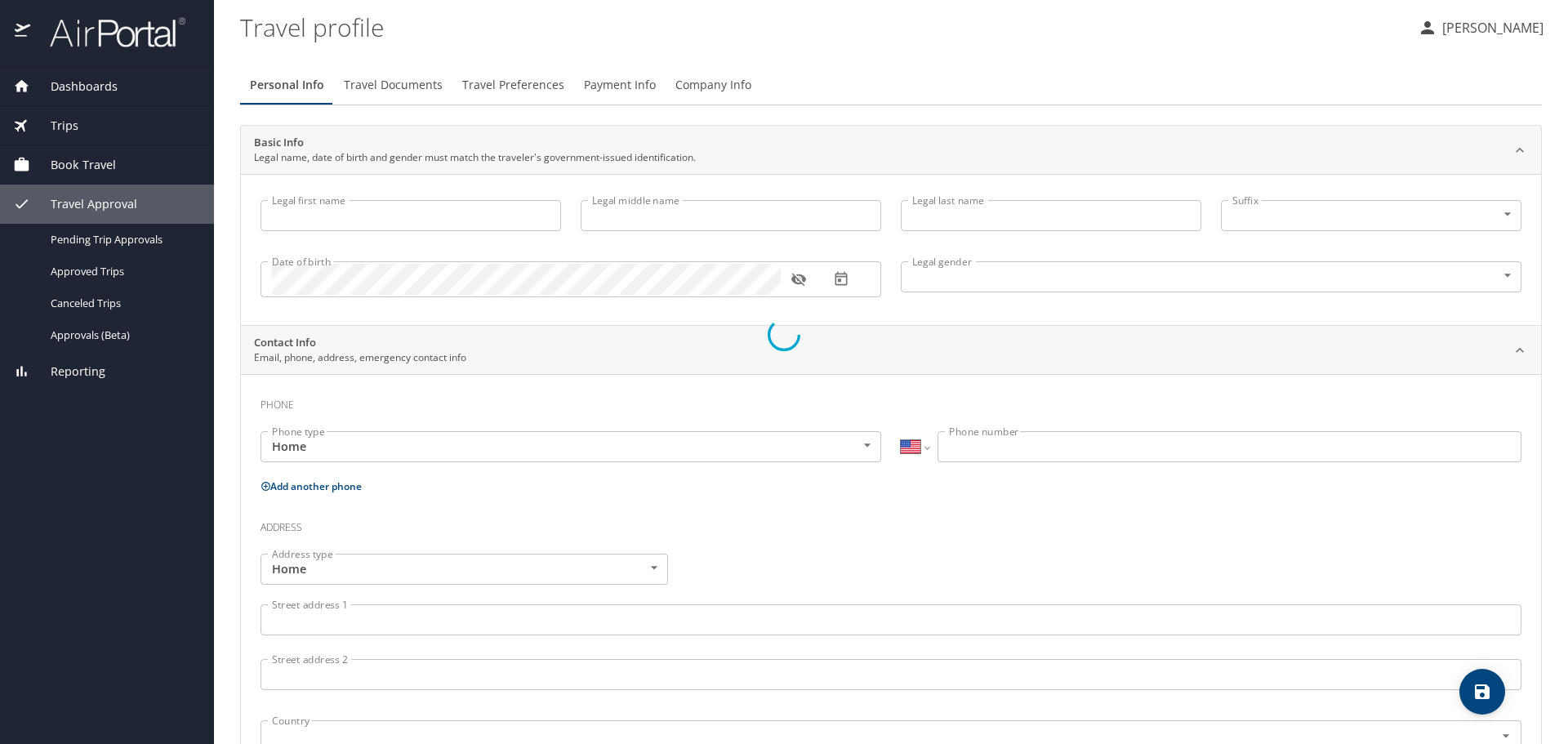
type input "[PERSON_NAME]"
type input "[DEMOGRAPHIC_DATA]"
type input "January"
type input "[PERSON_NAME]"
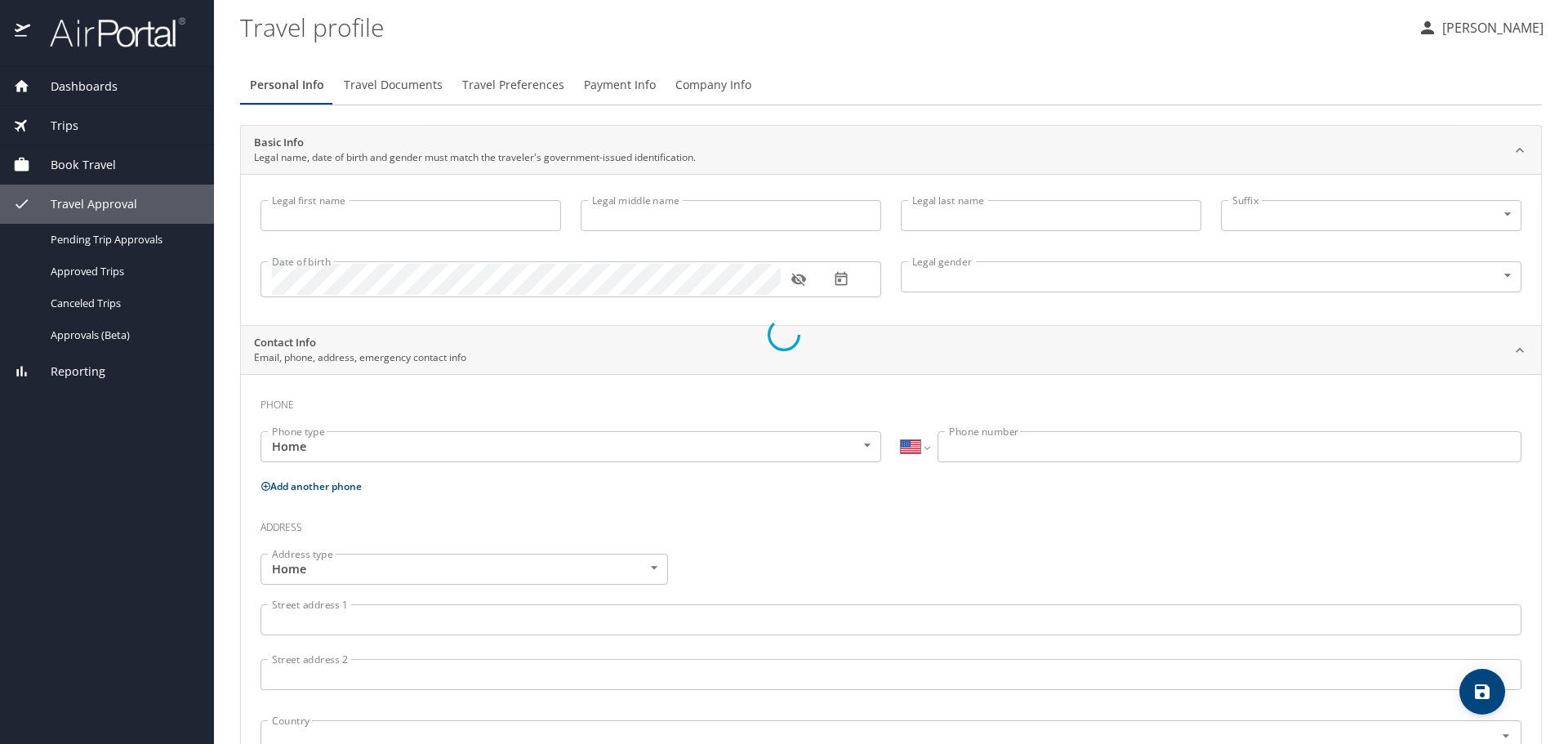
select select "NL"
type input "88344507"
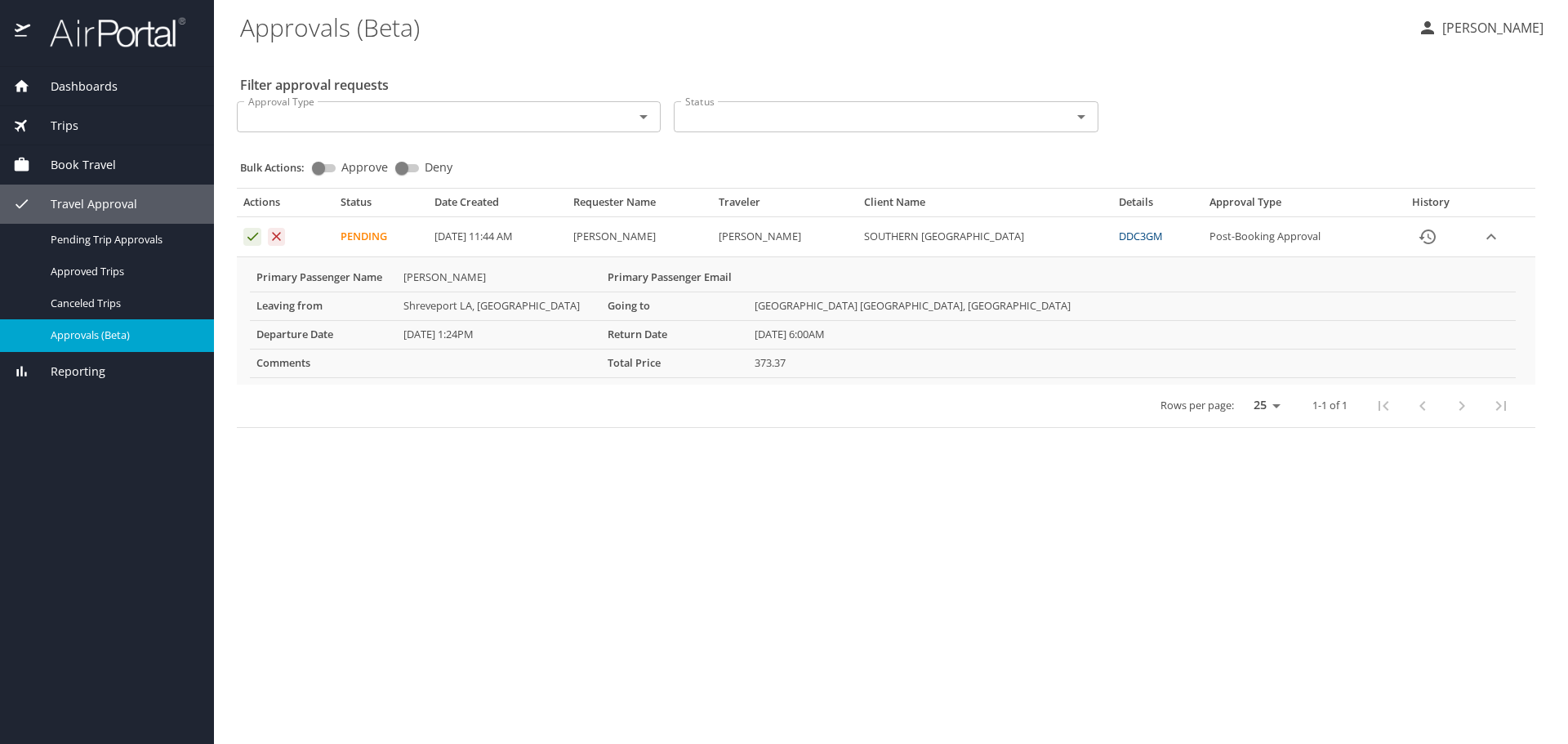
select select "US"
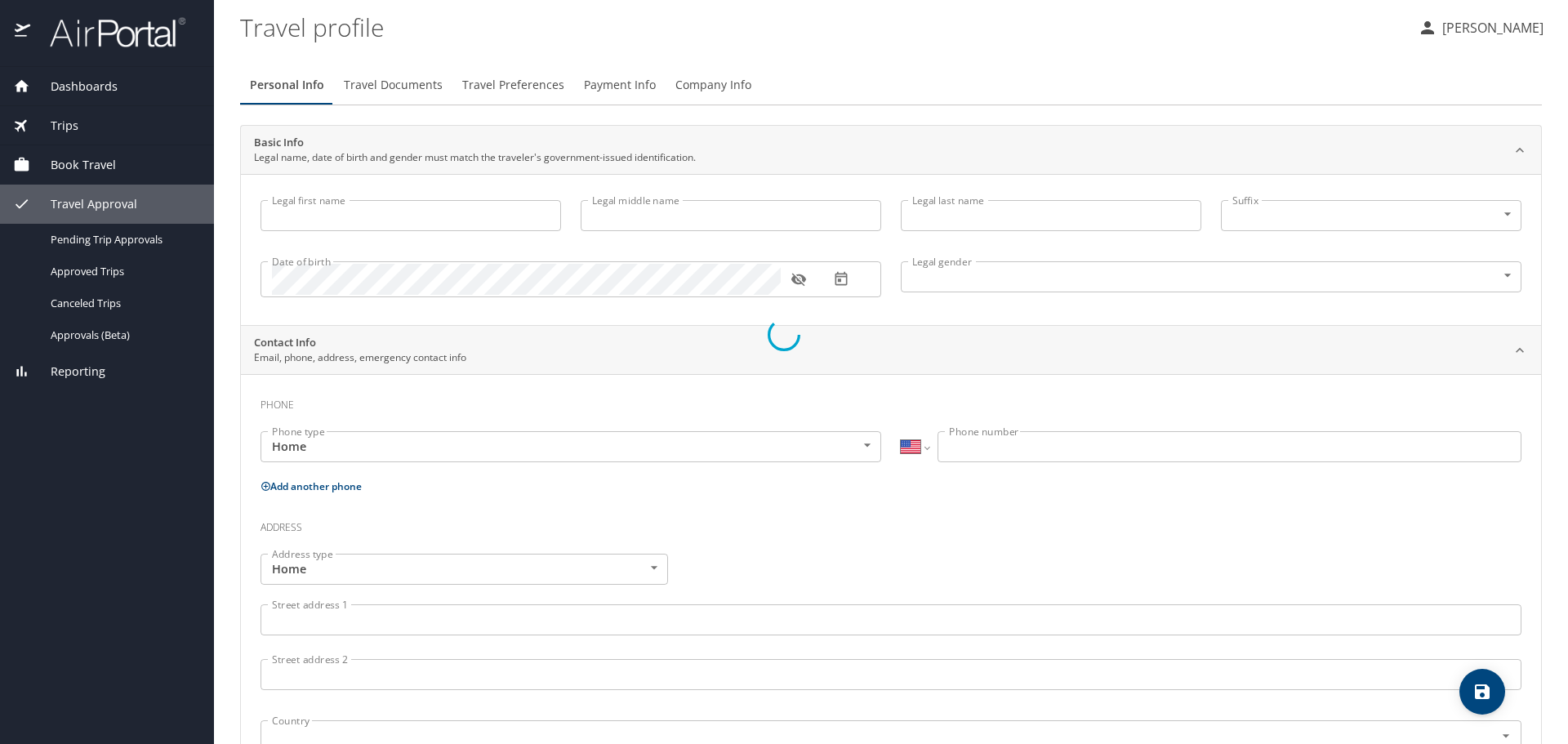
type input "[PERSON_NAME]"
type input "[DEMOGRAPHIC_DATA]"
type input "January"
type input "[PERSON_NAME]"
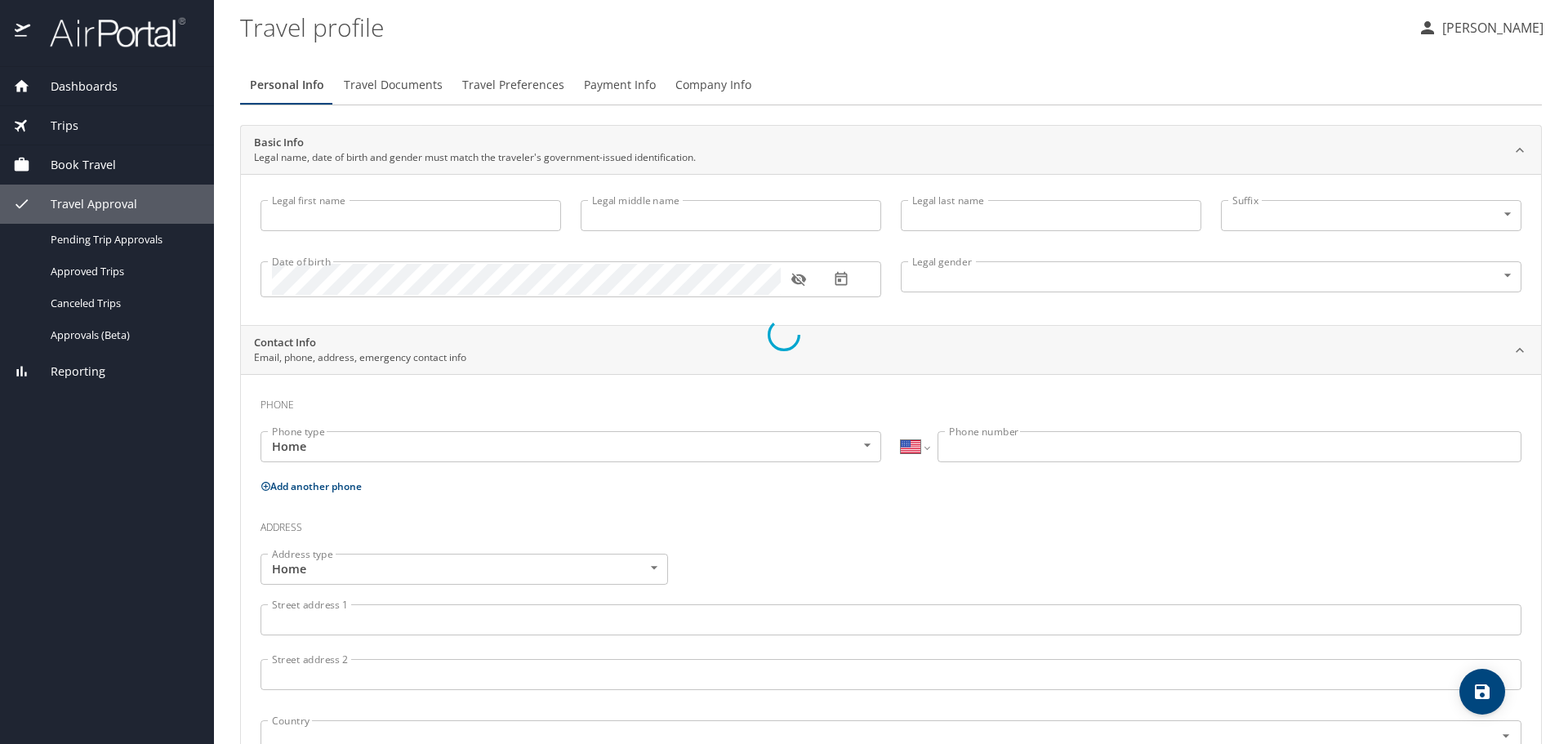
select select "NL"
type input "88344507"
select select "US"
select select "NL"
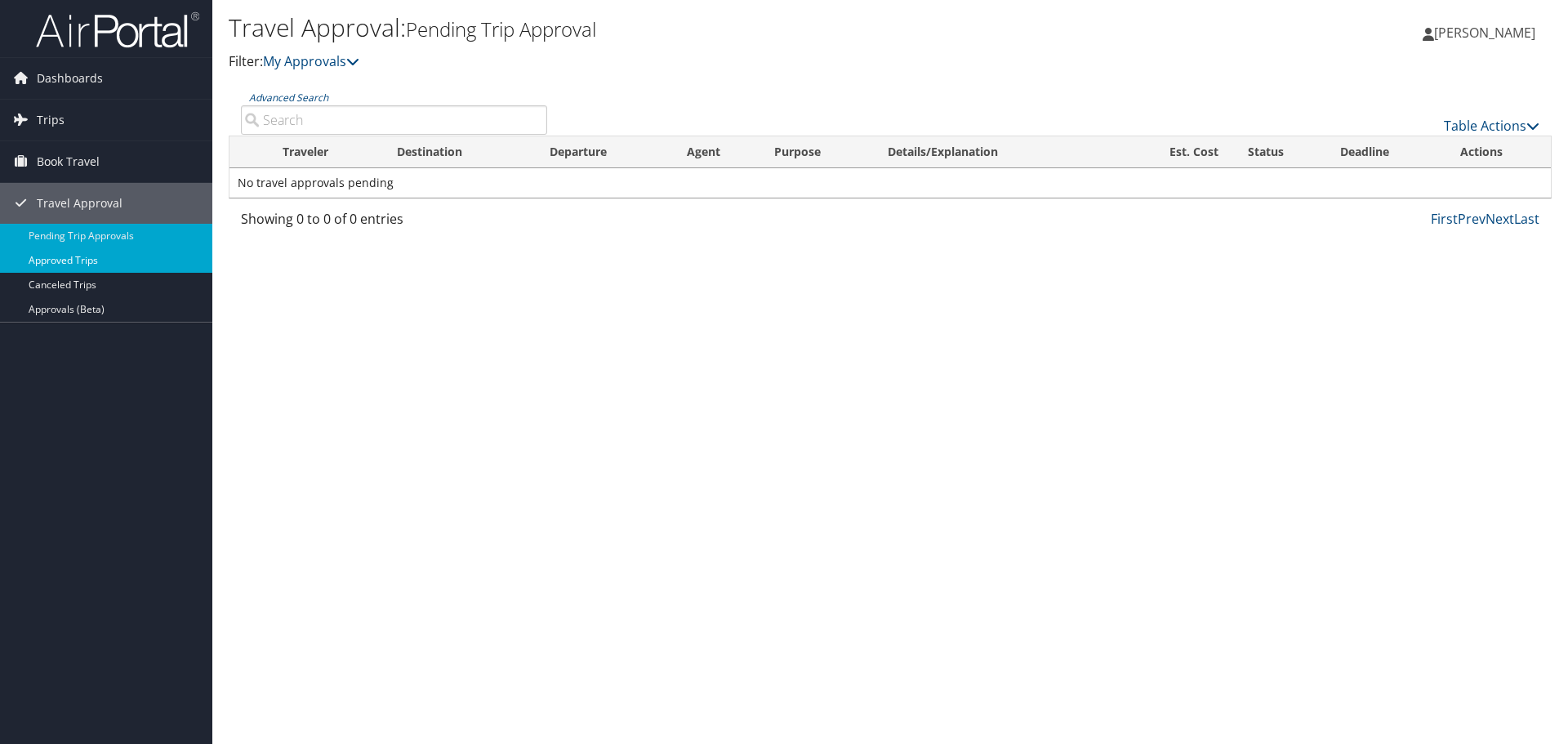
click at [93, 269] on link "Approved Trips" at bounding box center [106, 260] width 212 height 24
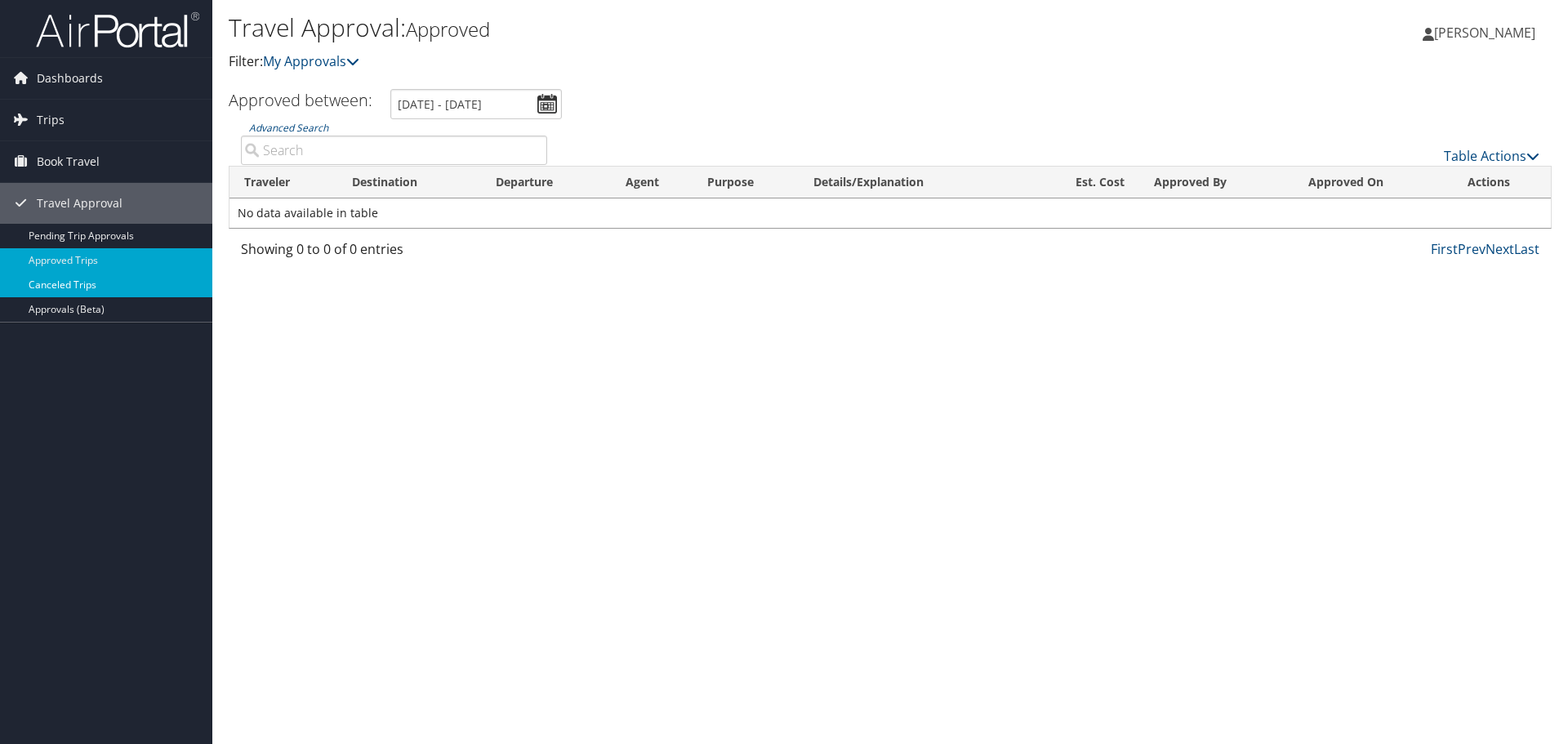
click at [76, 281] on link "Canceled Trips" at bounding box center [106, 284] width 212 height 24
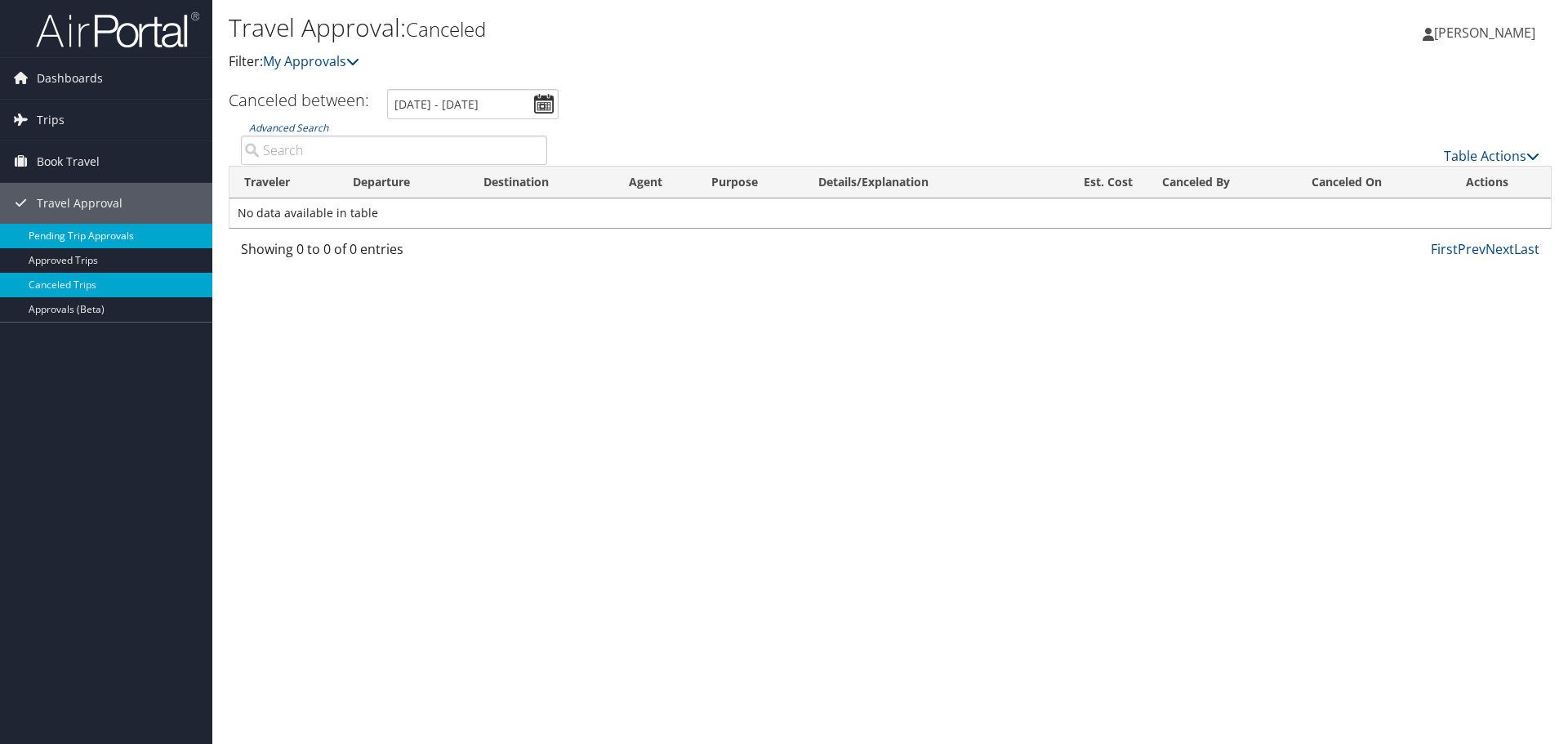
click at [63, 236] on link "Pending Trip Approvals" at bounding box center [106, 235] width 212 height 24
